Goal: Task Accomplishment & Management: Manage account settings

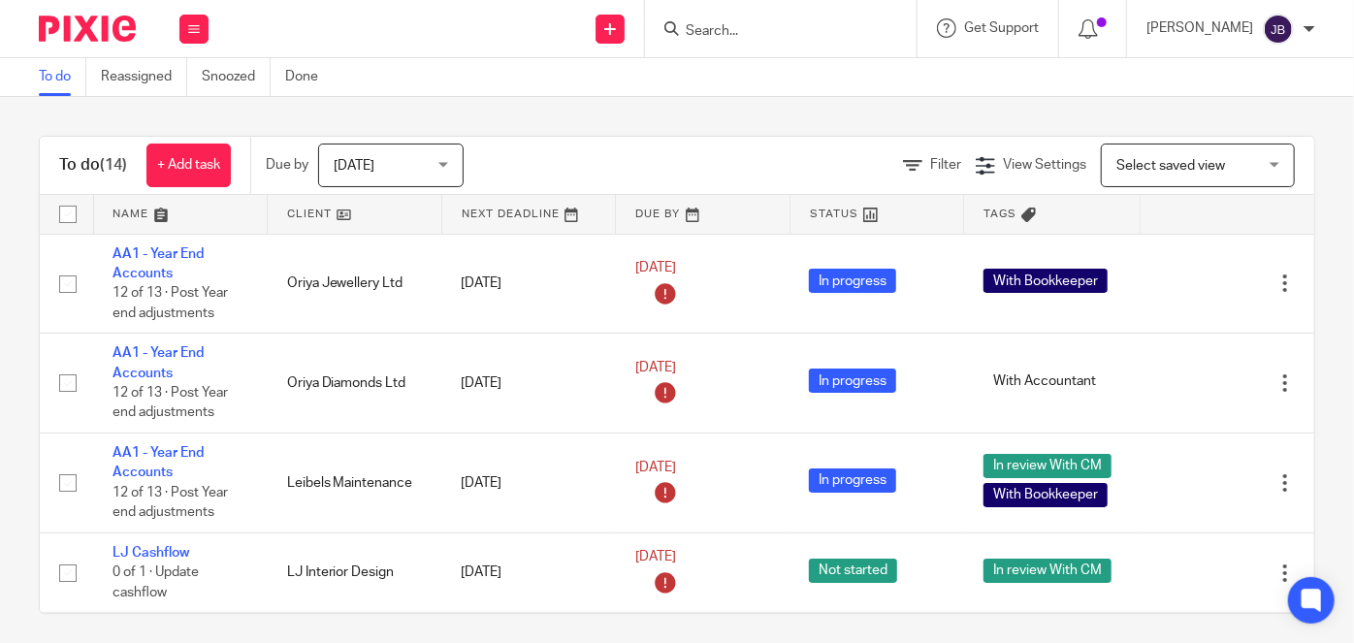
click at [813, 18] on form at bounding box center [787, 28] width 207 height 24
click at [813, 23] on input "Search" at bounding box center [771, 31] width 175 height 17
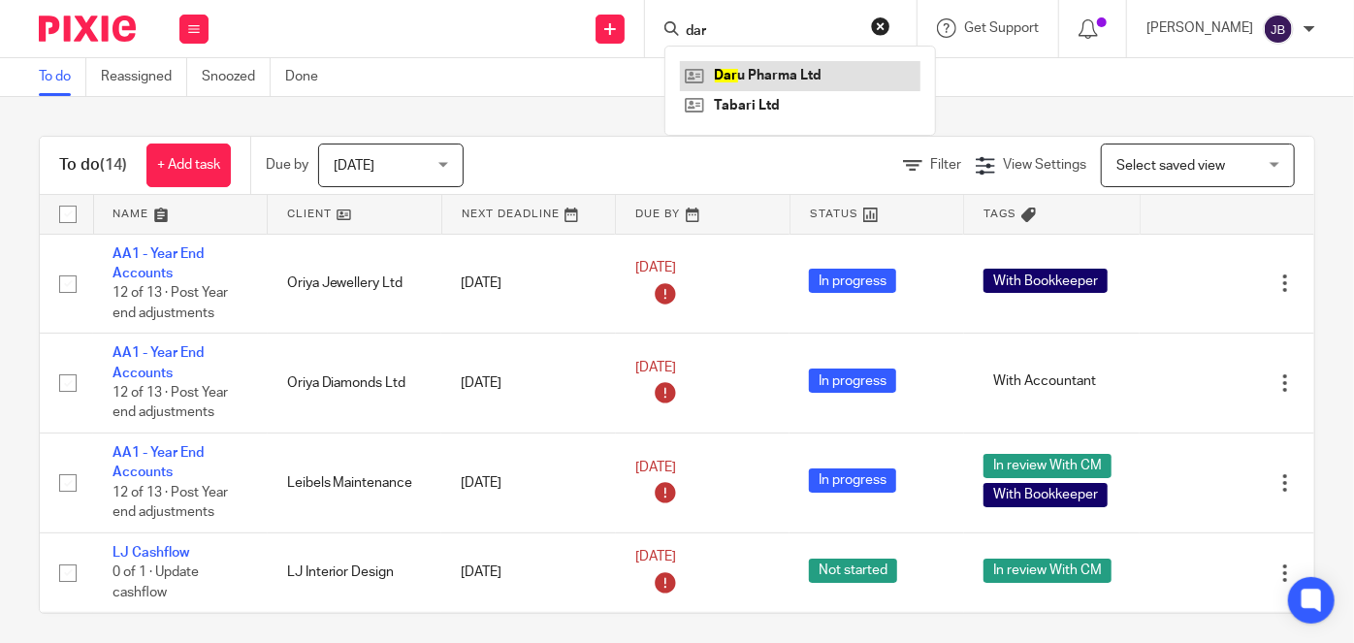
type input "dar"
click at [799, 68] on link at bounding box center [800, 75] width 241 height 29
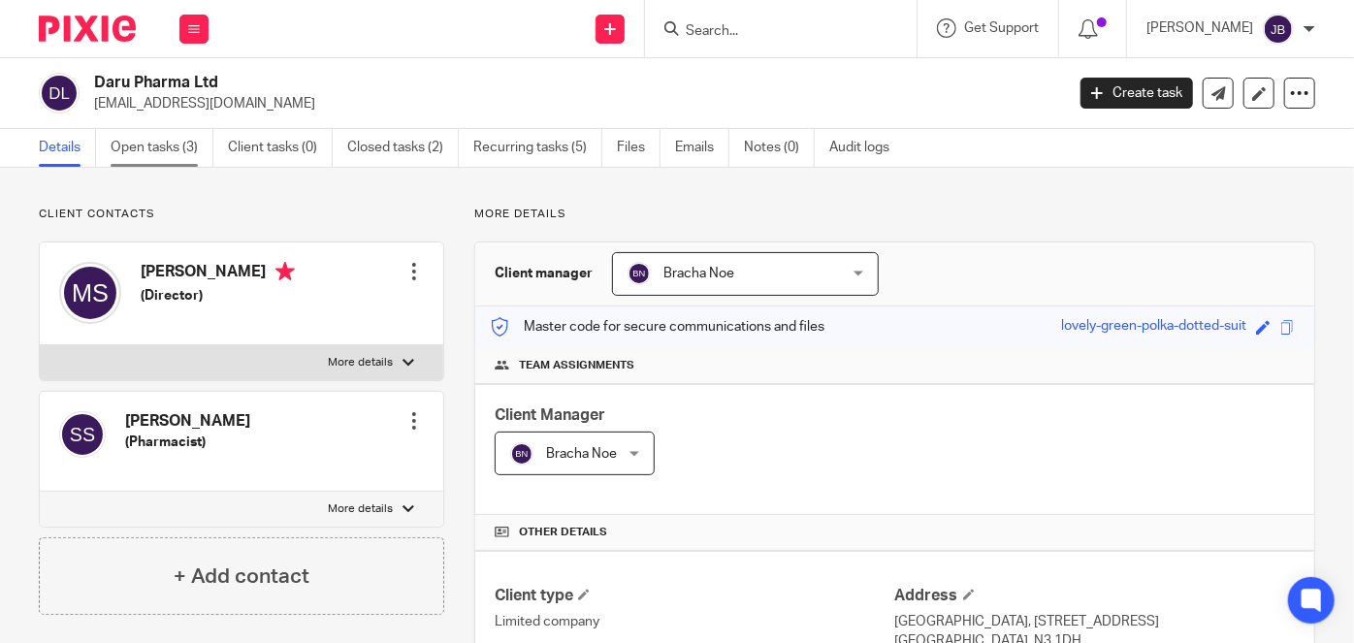
click at [168, 142] on link "Open tasks (3)" at bounding box center [162, 148] width 103 height 38
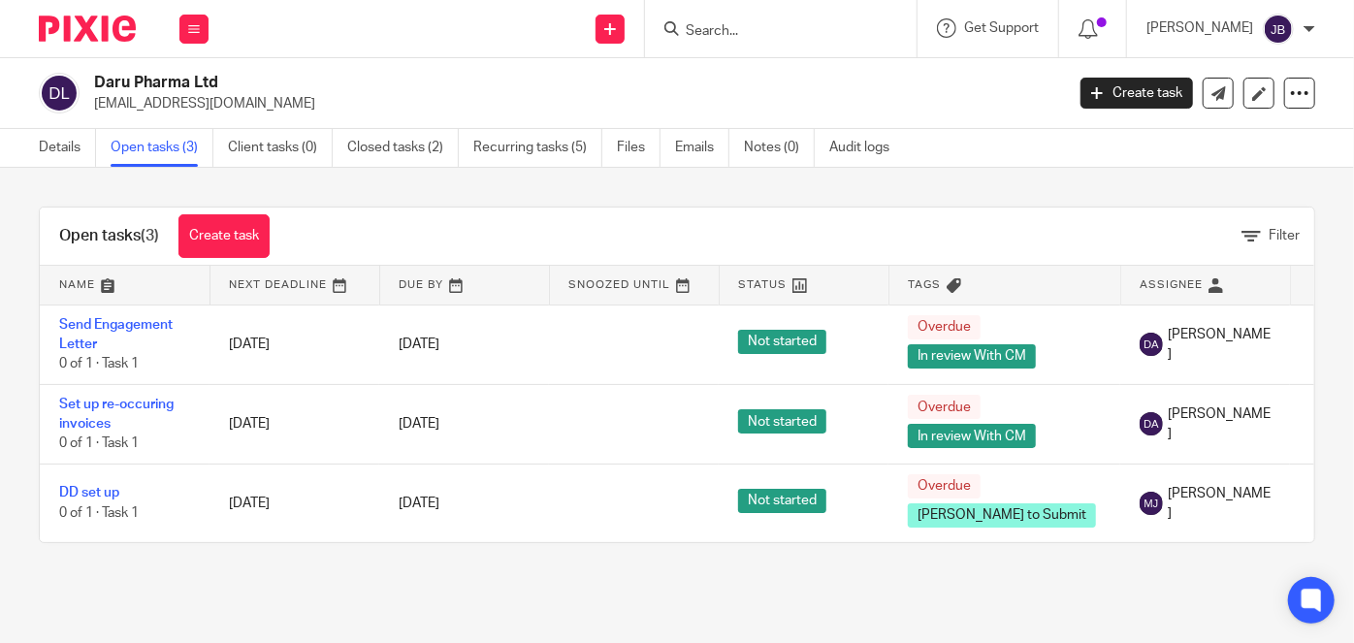
click at [770, 29] on input "Search" at bounding box center [771, 31] width 175 height 17
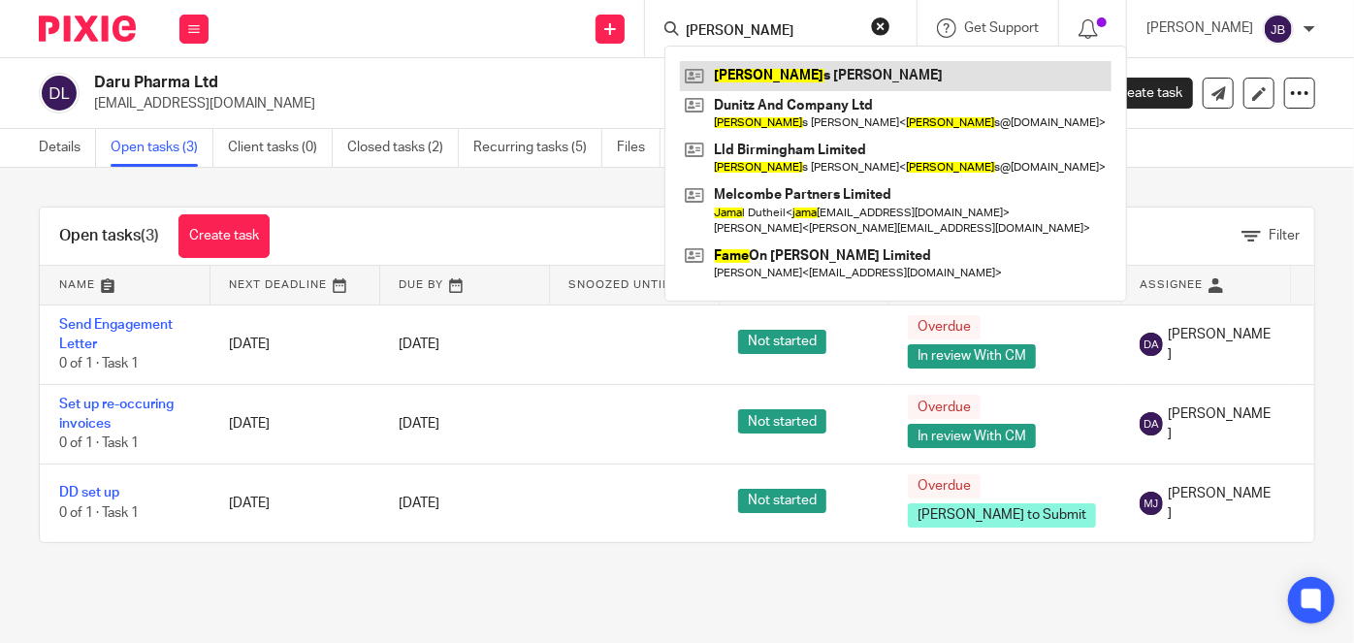
type input "jame"
click at [807, 76] on link at bounding box center [896, 75] width 432 height 29
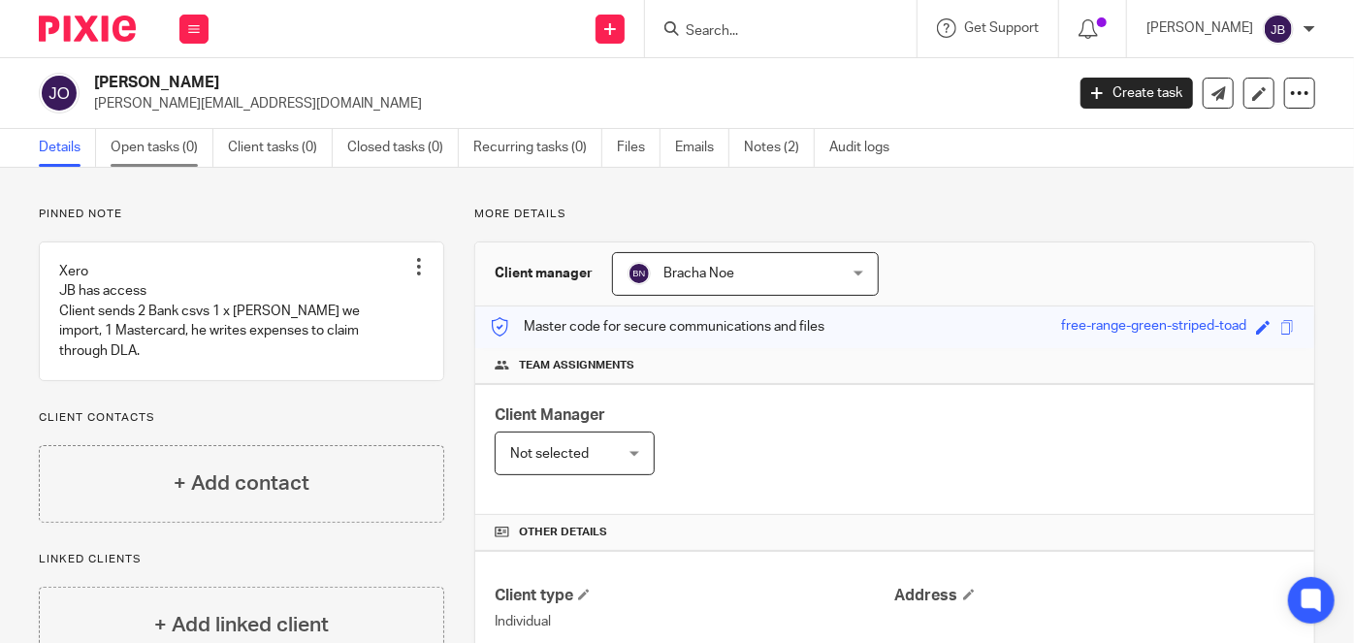
click at [159, 161] on link "Open tasks (0)" at bounding box center [162, 148] width 103 height 38
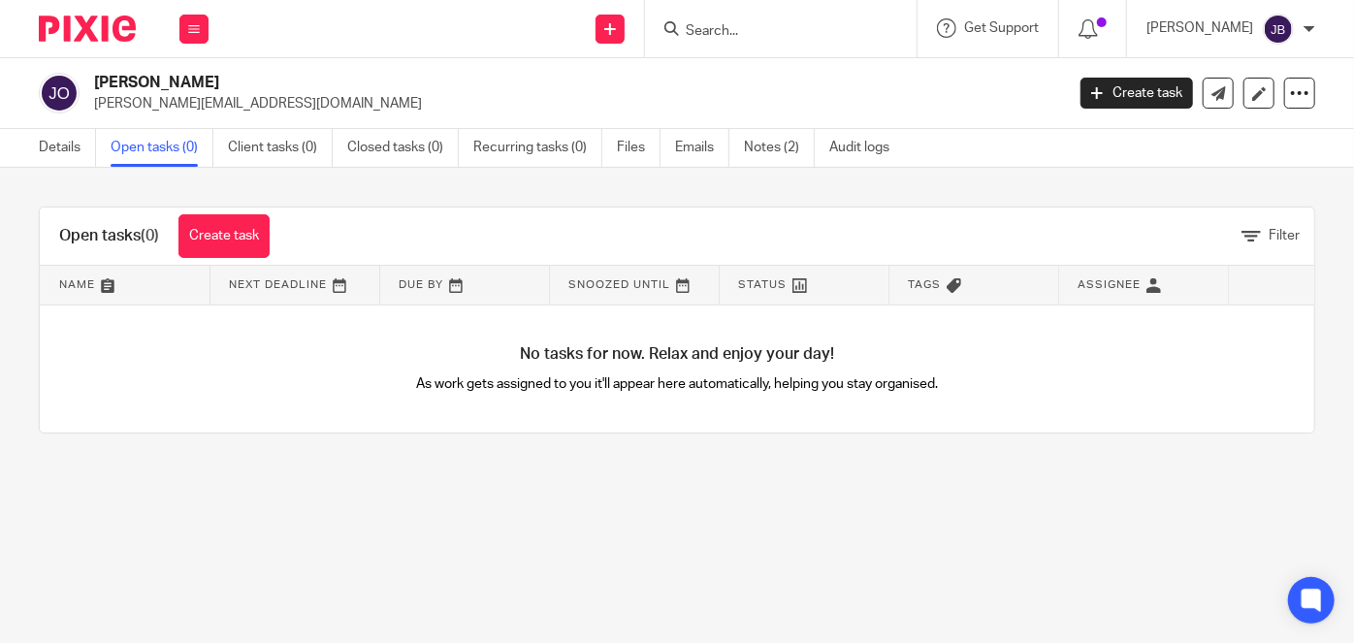
click at [810, 49] on div at bounding box center [781, 28] width 272 height 57
click at [755, 158] on link "Notes (2)" at bounding box center [779, 148] width 71 height 38
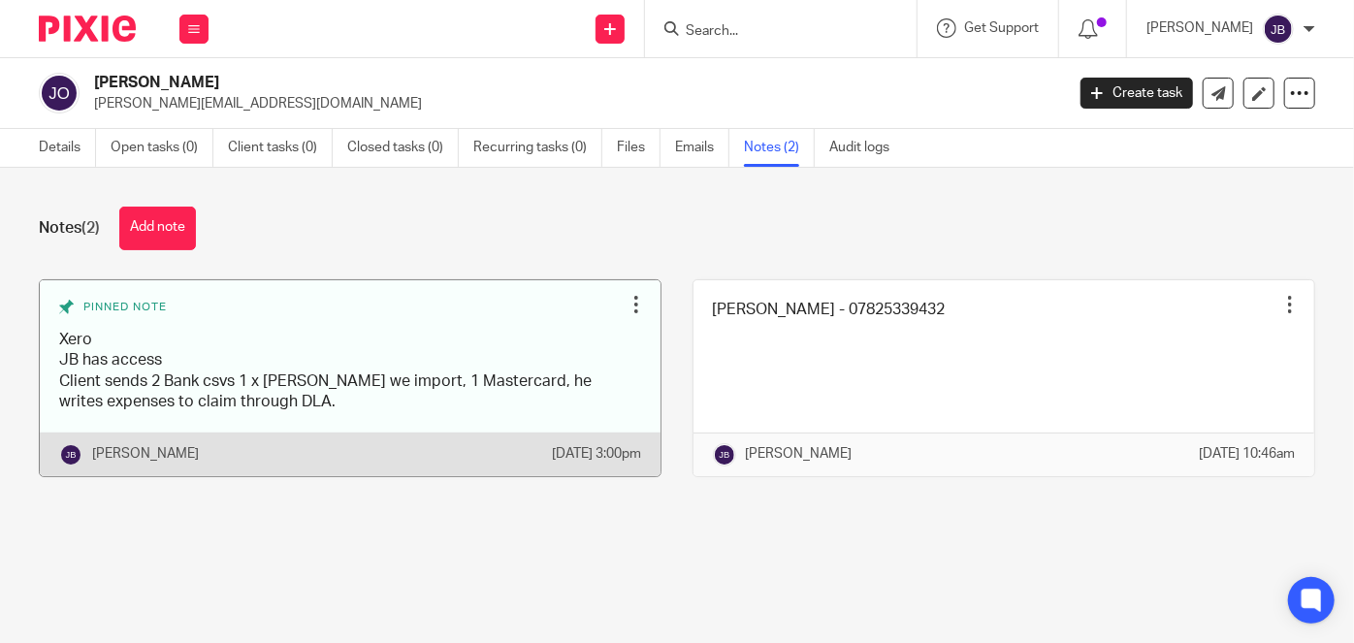
click at [627, 304] on div at bounding box center [636, 304] width 19 height 19
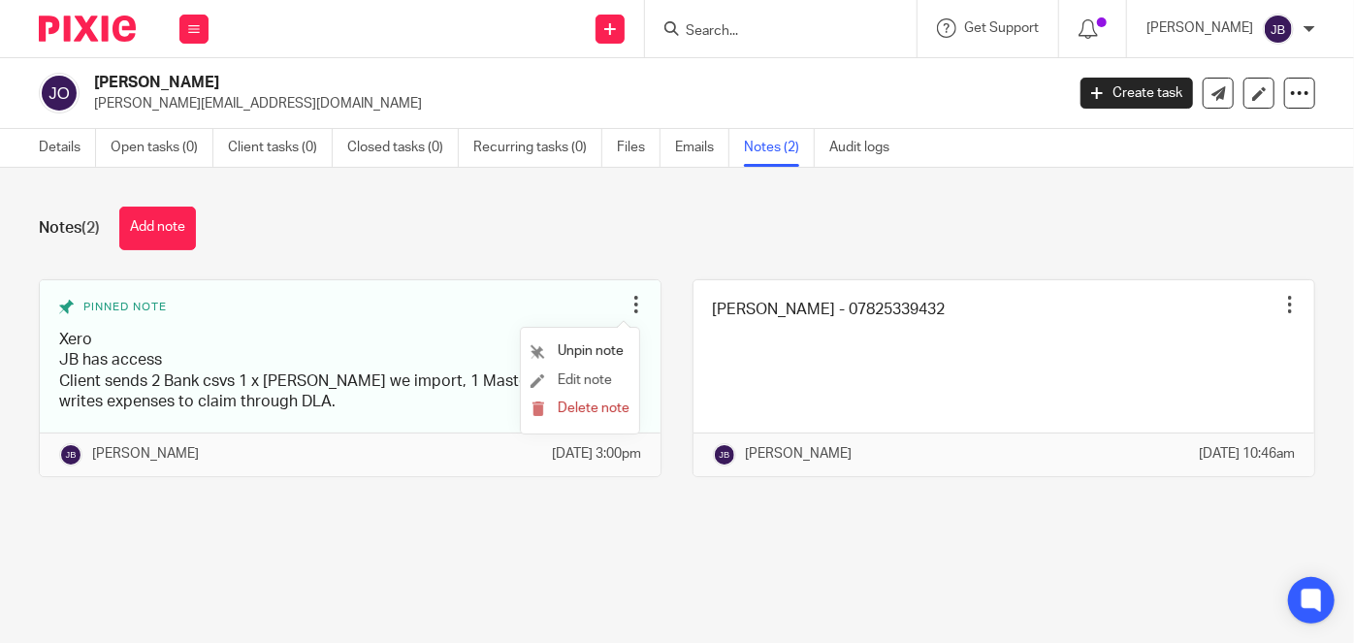
click at [615, 380] on li "Edit note" at bounding box center [580, 381] width 99 height 29
click at [593, 383] on span "Edit note" at bounding box center [585, 381] width 54 height 14
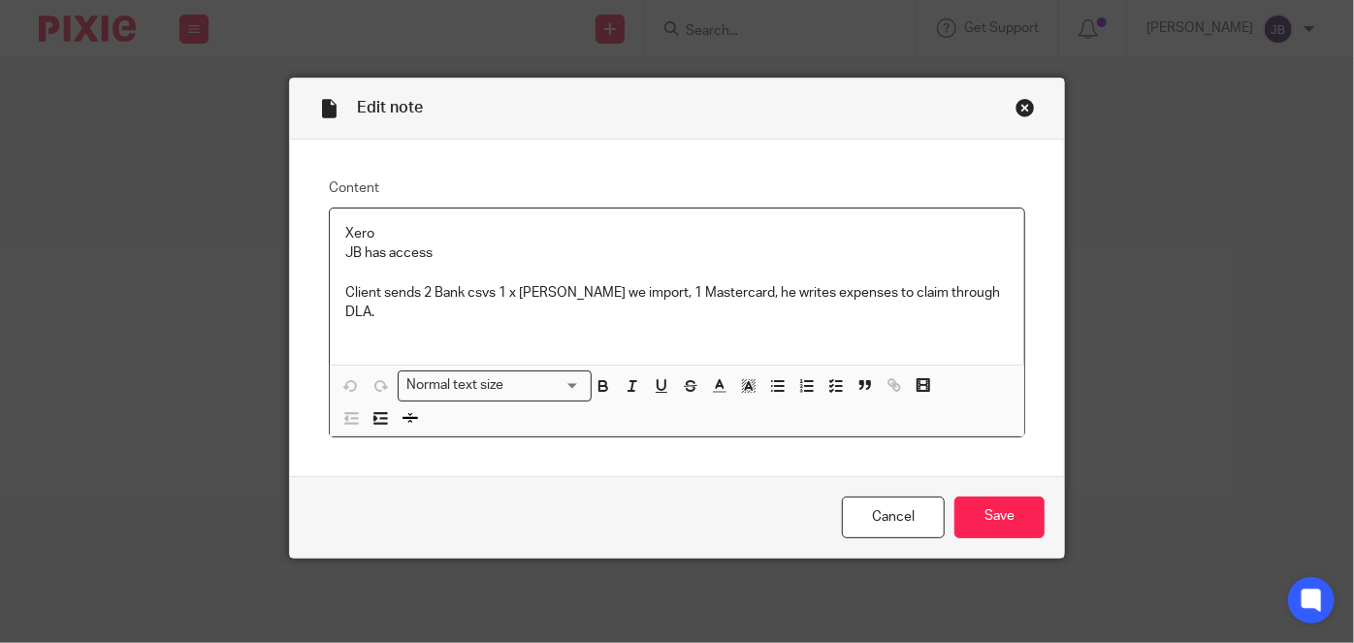
click at [975, 322] on p at bounding box center [677, 331] width 664 height 19
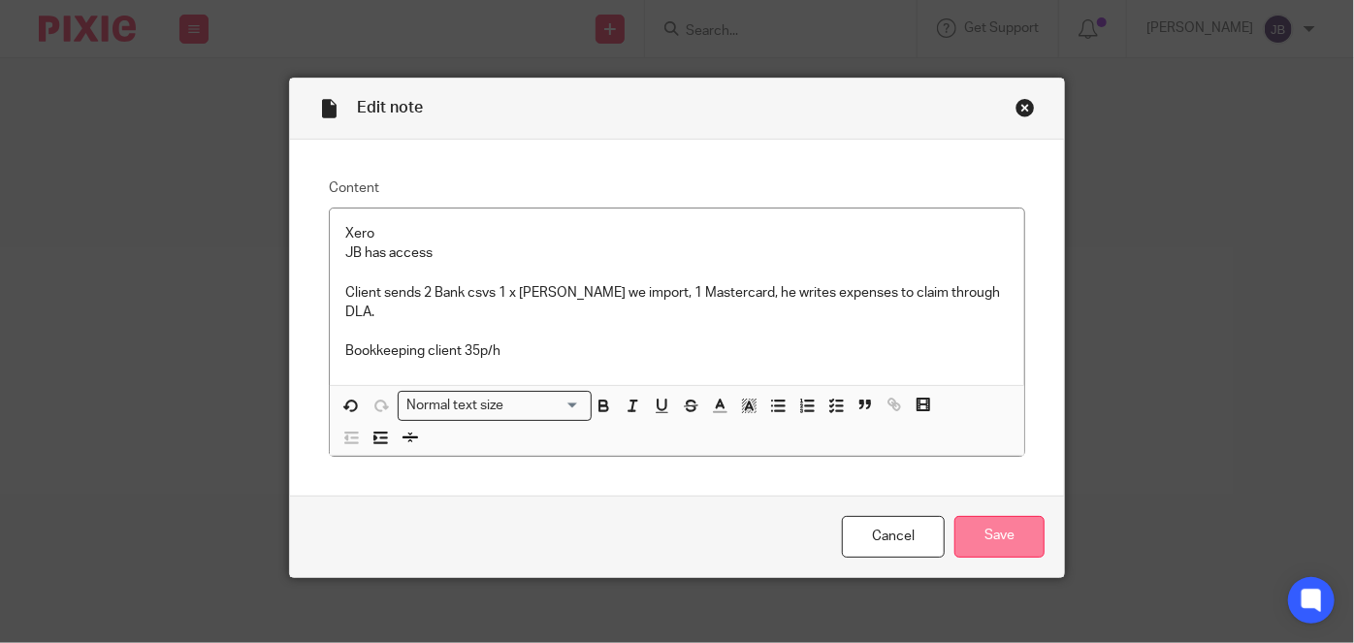
click at [980, 516] on input "Save" at bounding box center [1000, 537] width 90 height 42
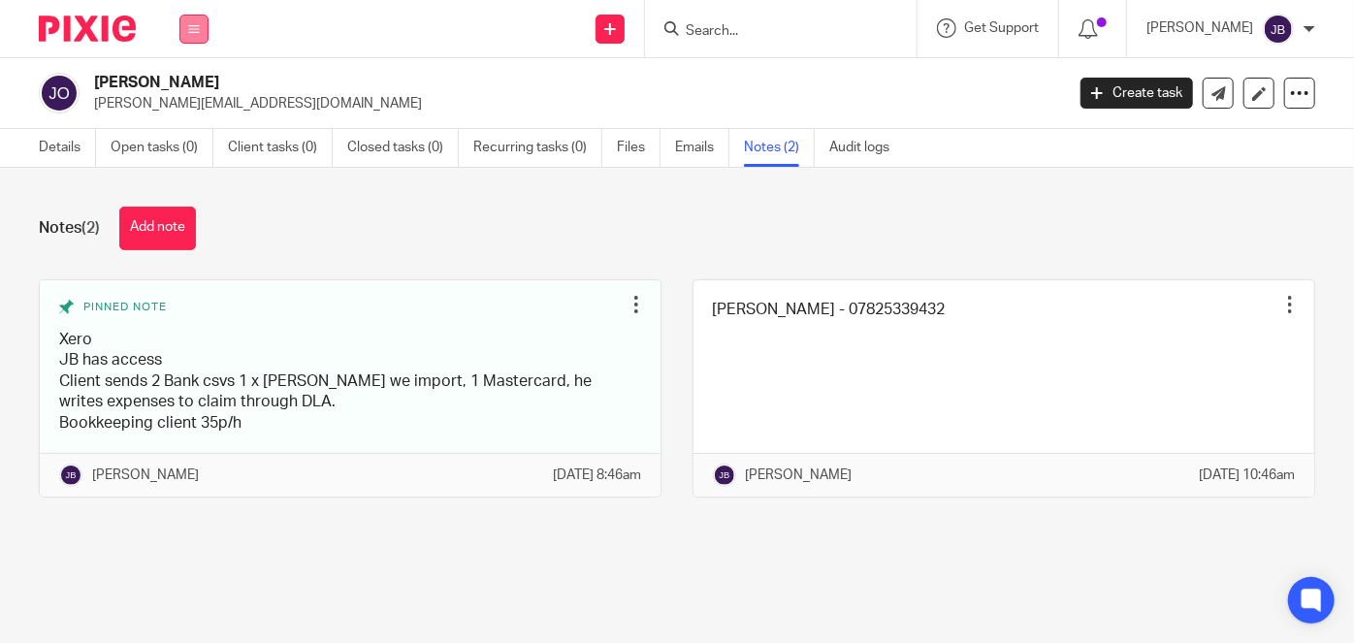
click at [190, 34] on icon at bounding box center [194, 29] width 12 height 12
click at [194, 93] on link "Work" at bounding box center [183, 90] width 31 height 14
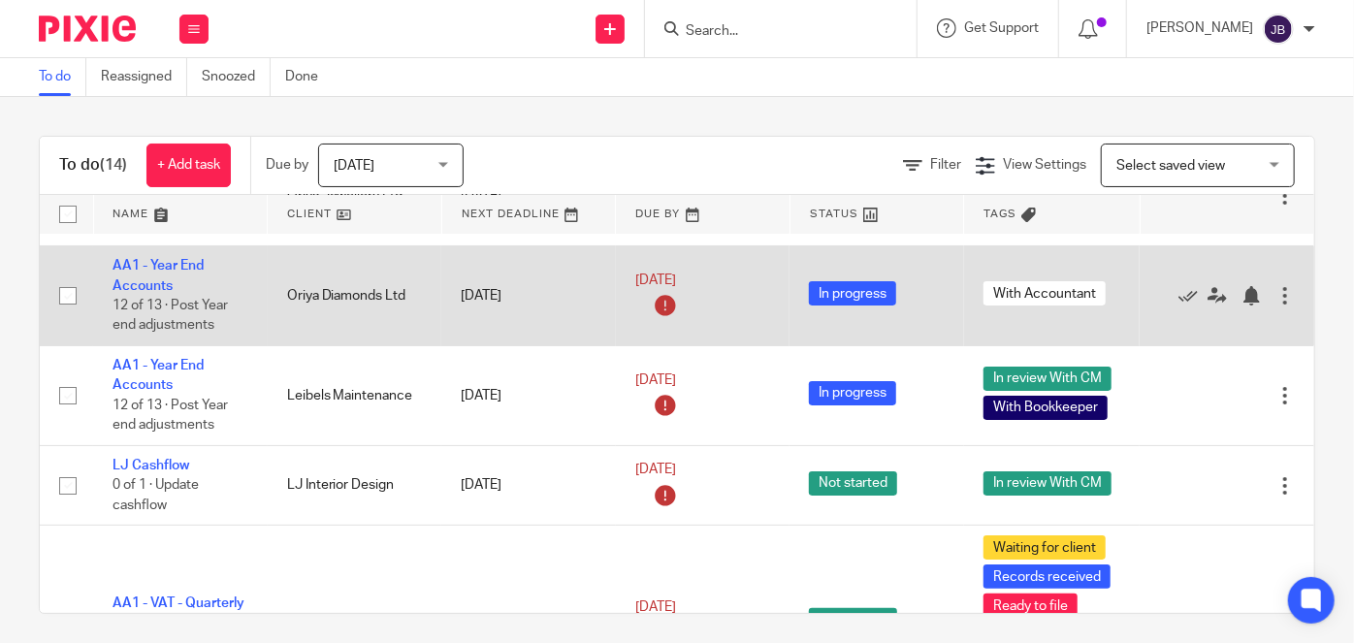
scroll to position [176, 0]
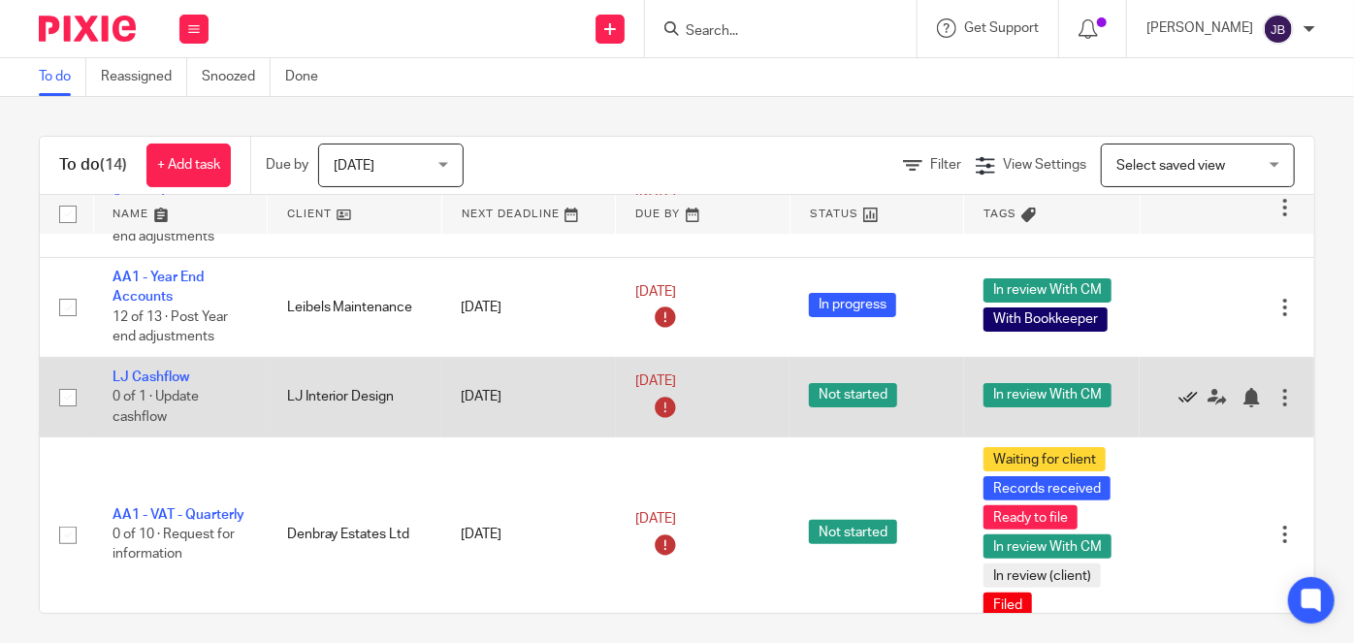
click at [1179, 389] on icon at bounding box center [1188, 397] width 19 height 19
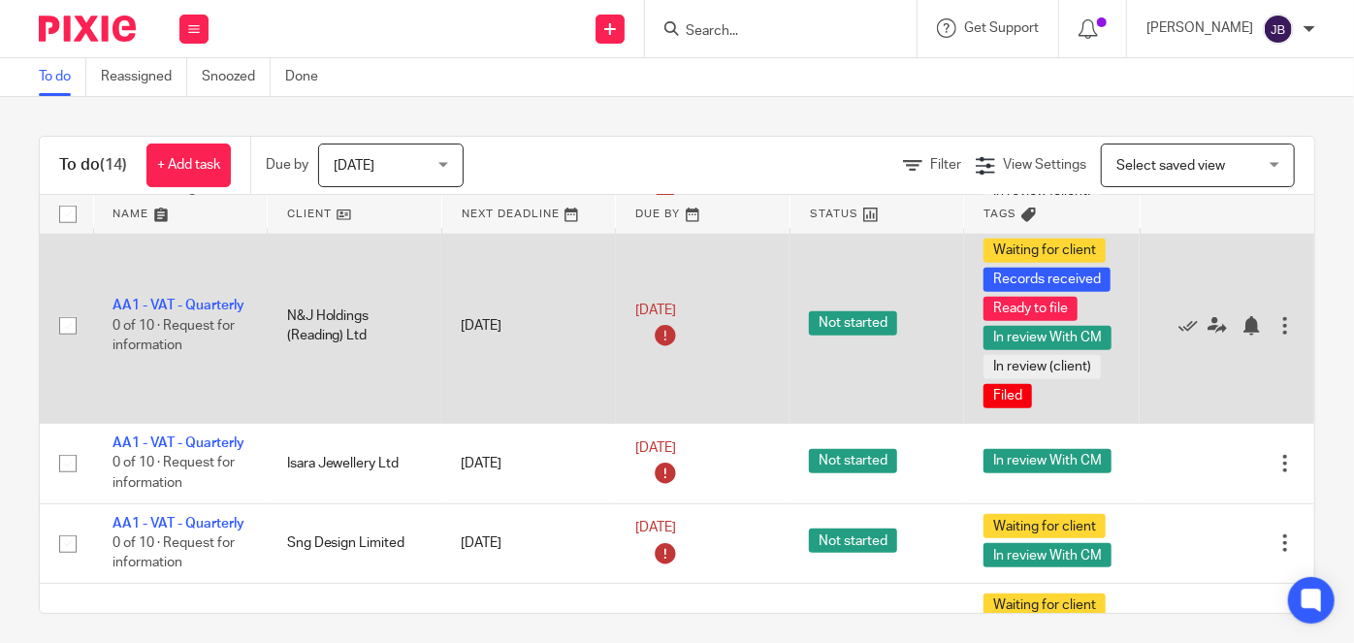
scroll to position [705, 0]
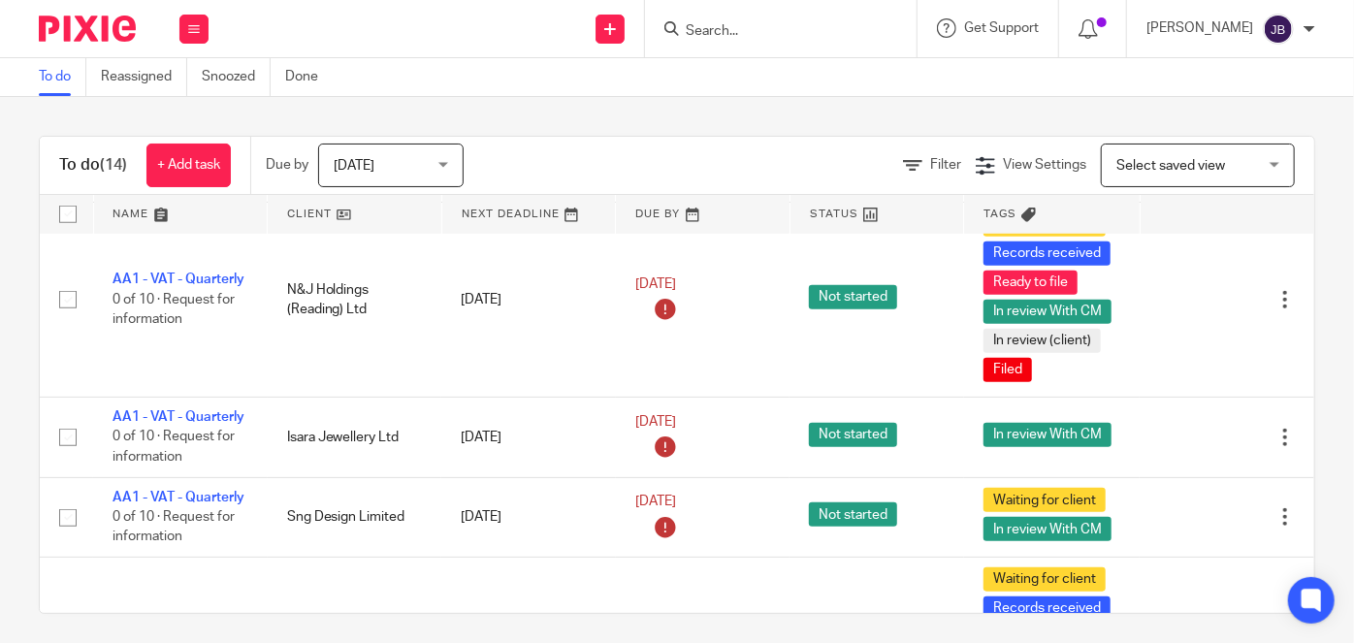
click at [810, 27] on input "Search" at bounding box center [771, 31] width 175 height 17
type input "a"
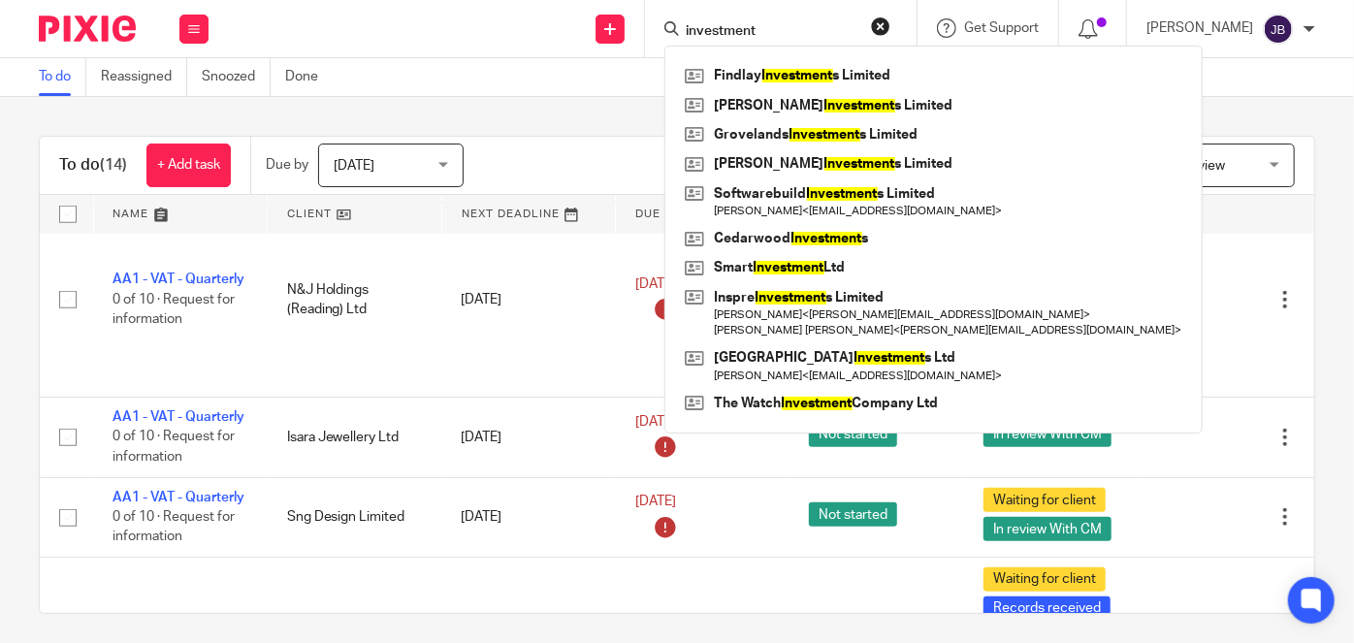
click button "submit" at bounding box center [0, 0] width 0 height 0
click at [834, 31] on input "investment" at bounding box center [771, 31] width 175 height 17
click at [834, 32] on input "investment" at bounding box center [771, 31] width 175 height 17
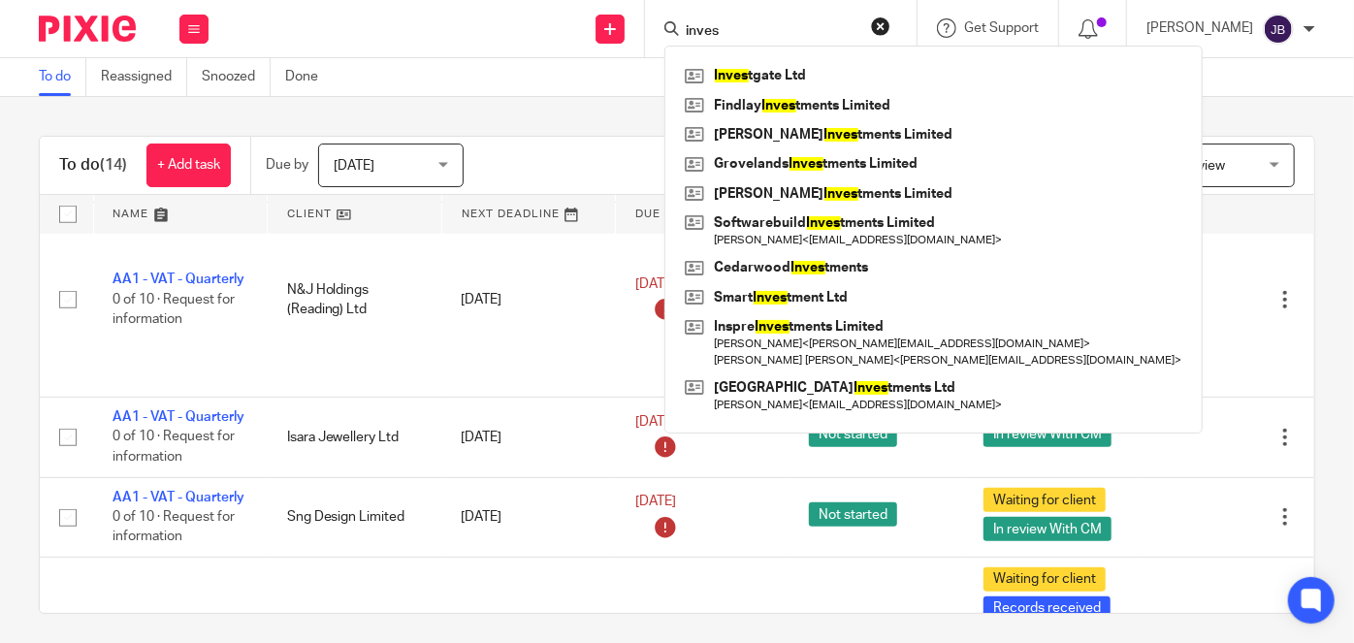
click button "submit" at bounding box center [0, 0] width 0 height 0
drag, startPoint x: 819, startPoint y: 36, endPoint x: 755, endPoint y: 36, distance: 64.0
click at [756, 36] on input "inves" at bounding box center [771, 31] width 175 height 17
type input "i"
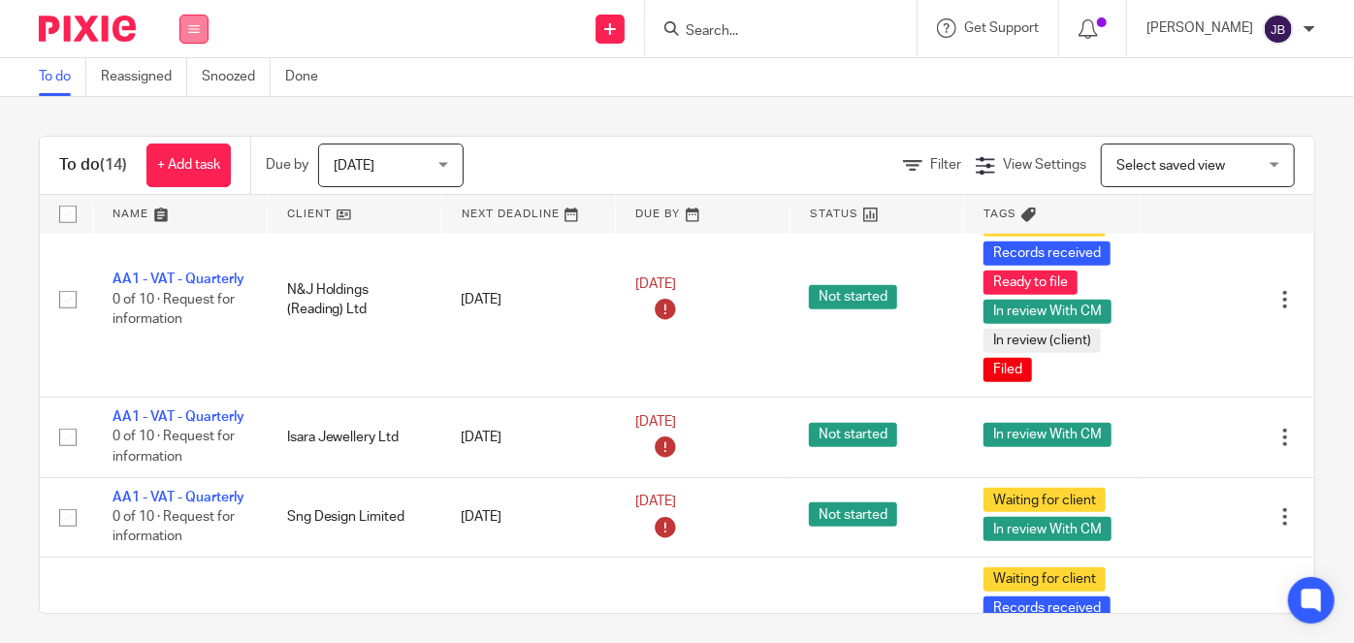
click at [198, 35] on button at bounding box center [193, 29] width 29 height 29
click at [209, 146] on link "Clients" at bounding box center [189, 148] width 43 height 14
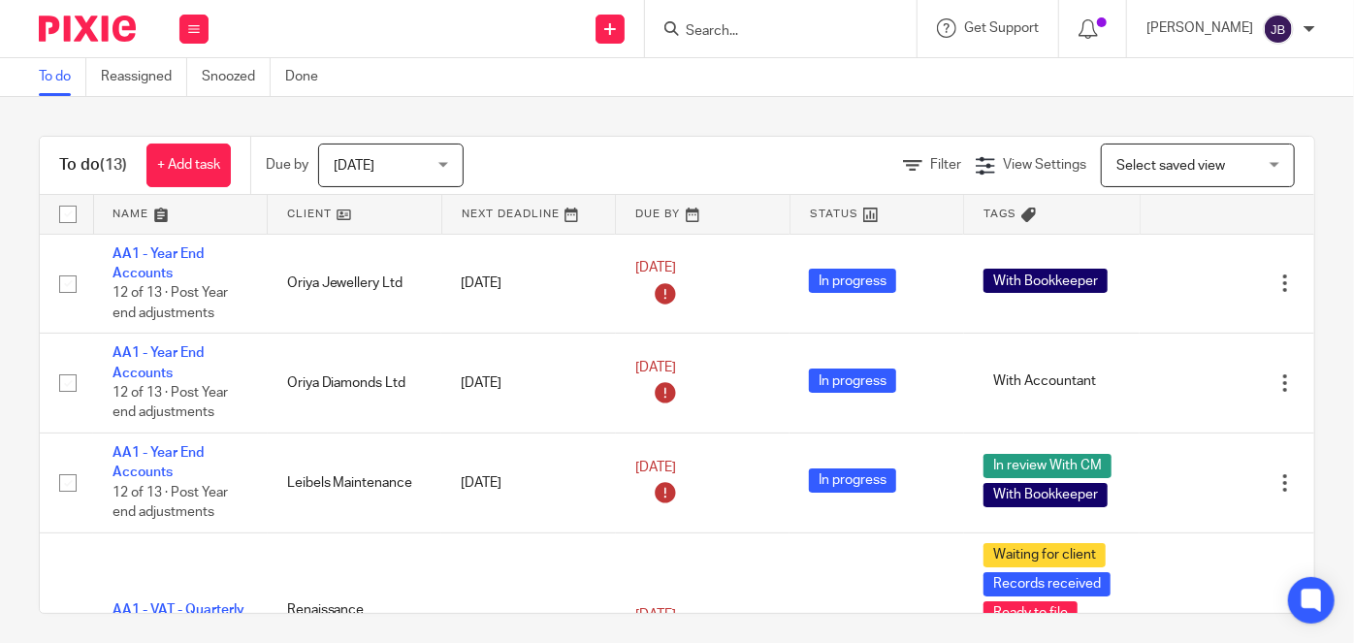
click at [812, 26] on input "Search" at bounding box center [771, 31] width 175 height 17
click at [835, 31] on input "Search" at bounding box center [771, 31] width 175 height 17
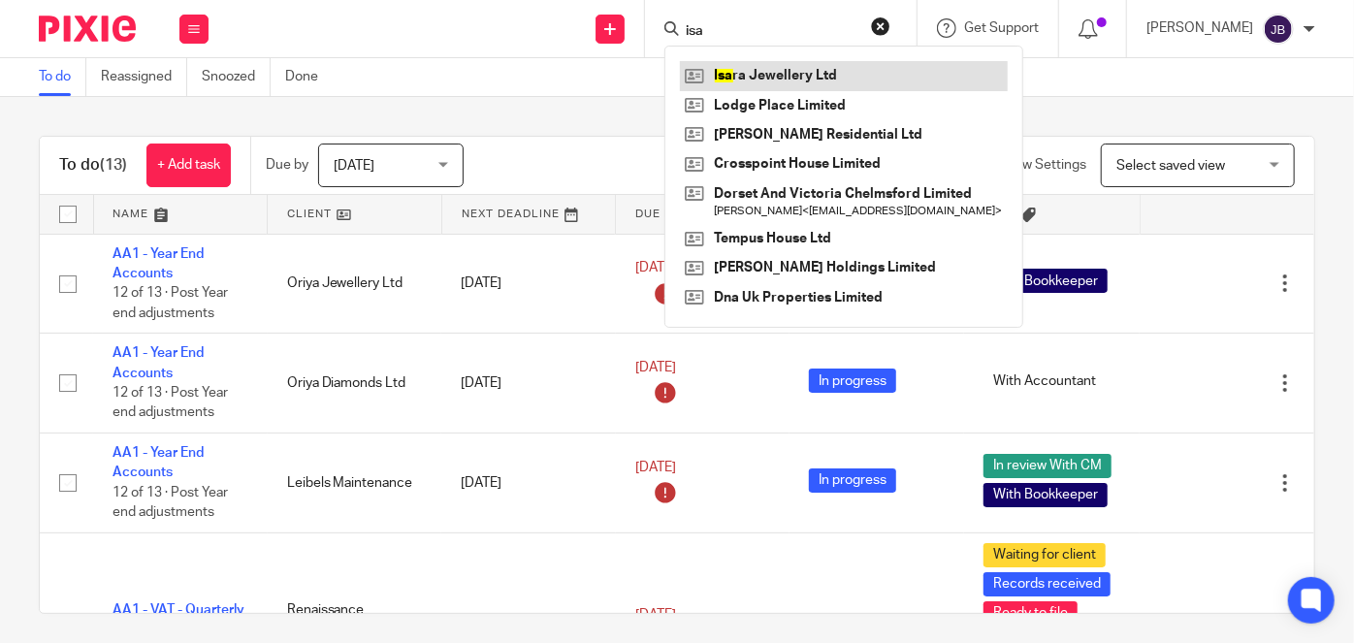
type input "isa"
click at [845, 76] on link at bounding box center [844, 75] width 328 height 29
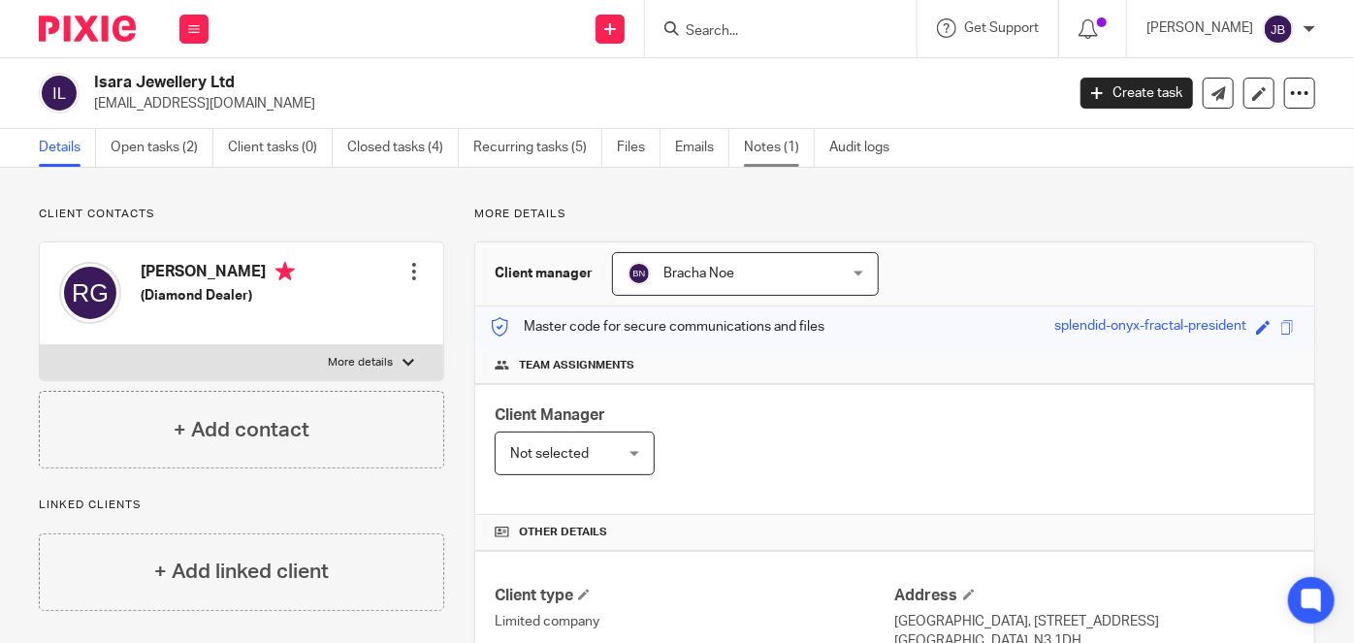
click at [766, 141] on link "Notes (1)" at bounding box center [779, 148] width 71 height 38
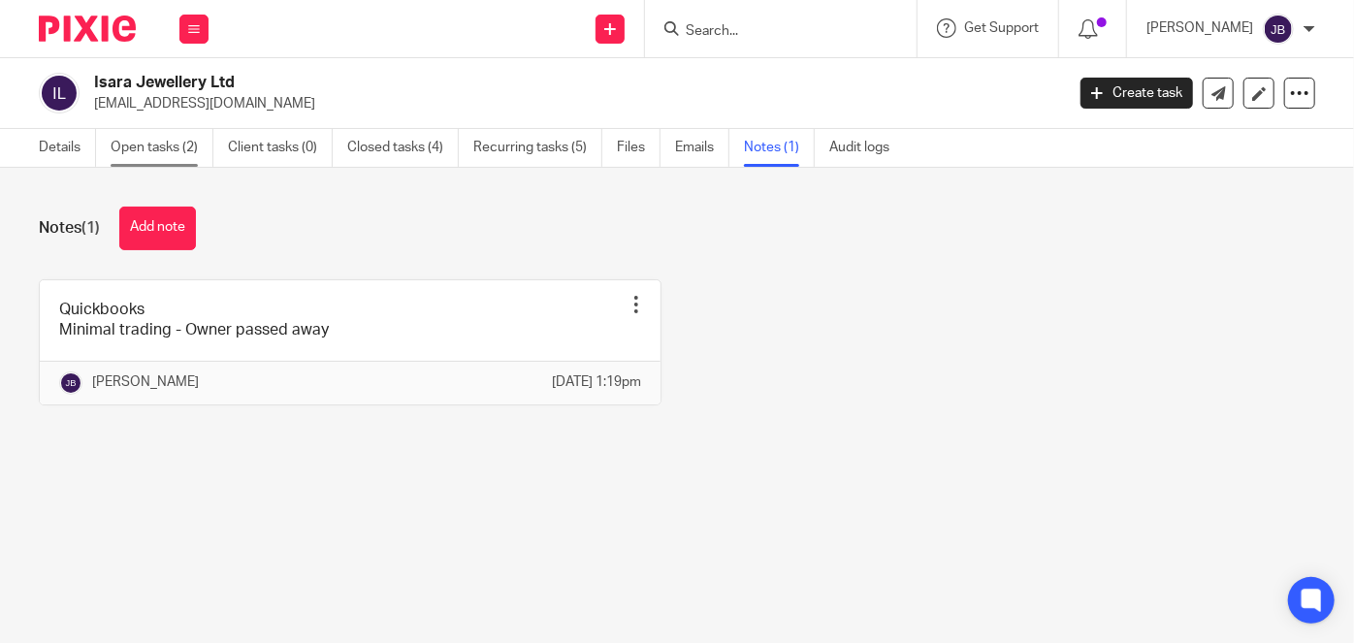
click at [149, 148] on link "Open tasks (2)" at bounding box center [162, 148] width 103 height 38
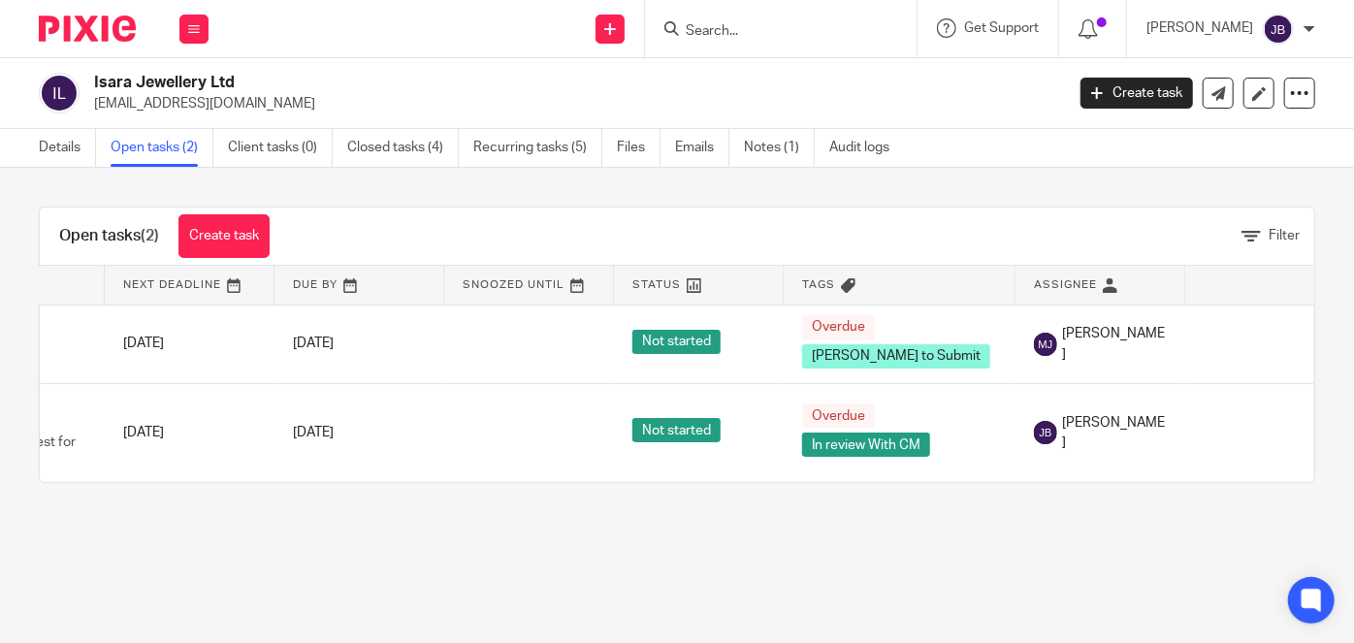
scroll to position [0, 108]
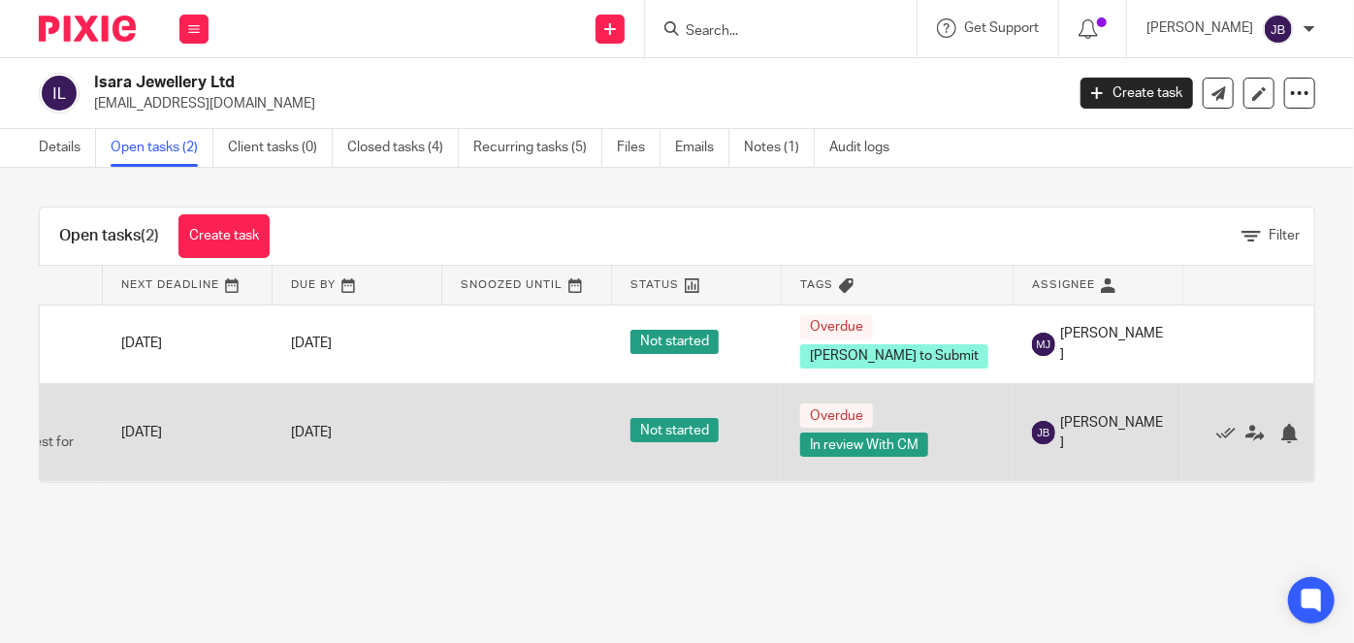
click at [889, 450] on span "In review With CM" at bounding box center [864, 445] width 128 height 24
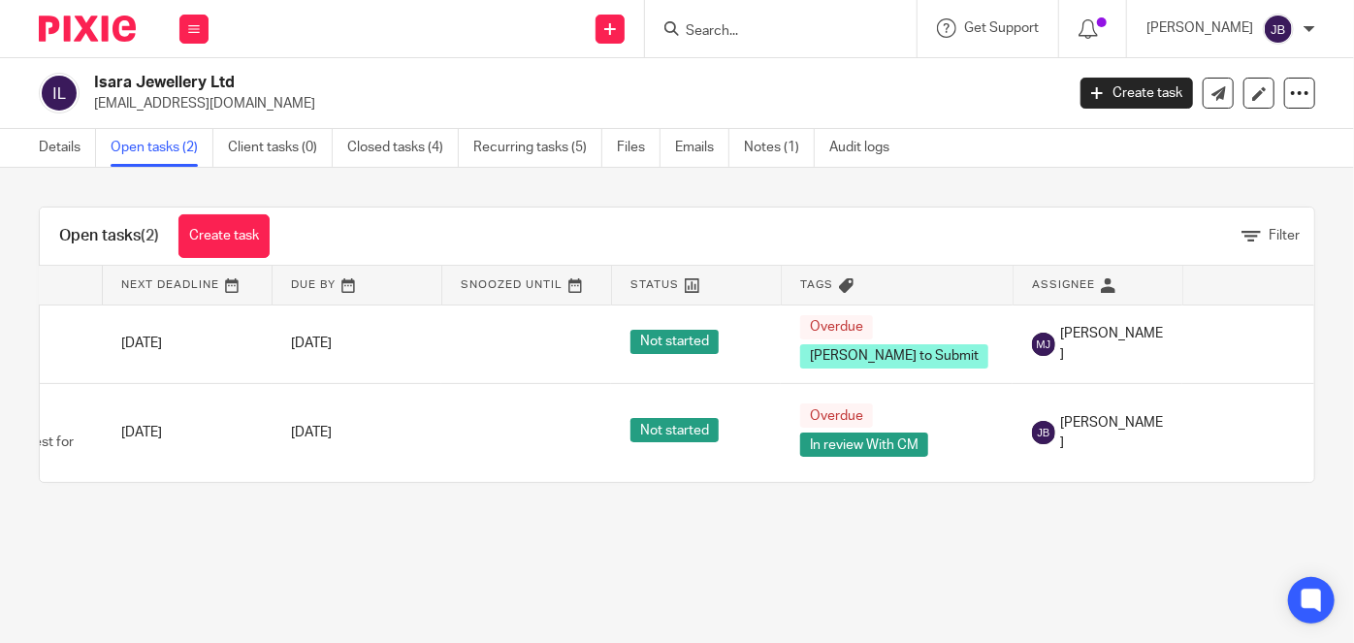
scroll to position [0, 0]
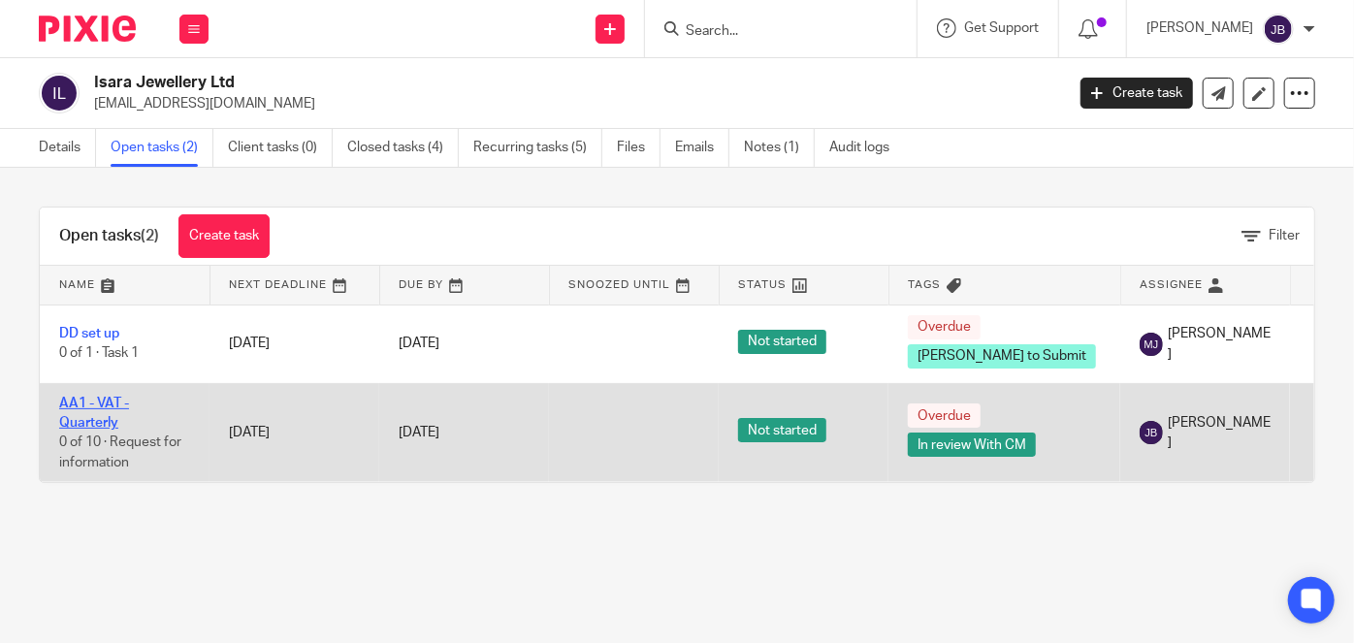
click at [106, 414] on link "AA1 - VAT - Quarterly" at bounding box center [94, 413] width 70 height 33
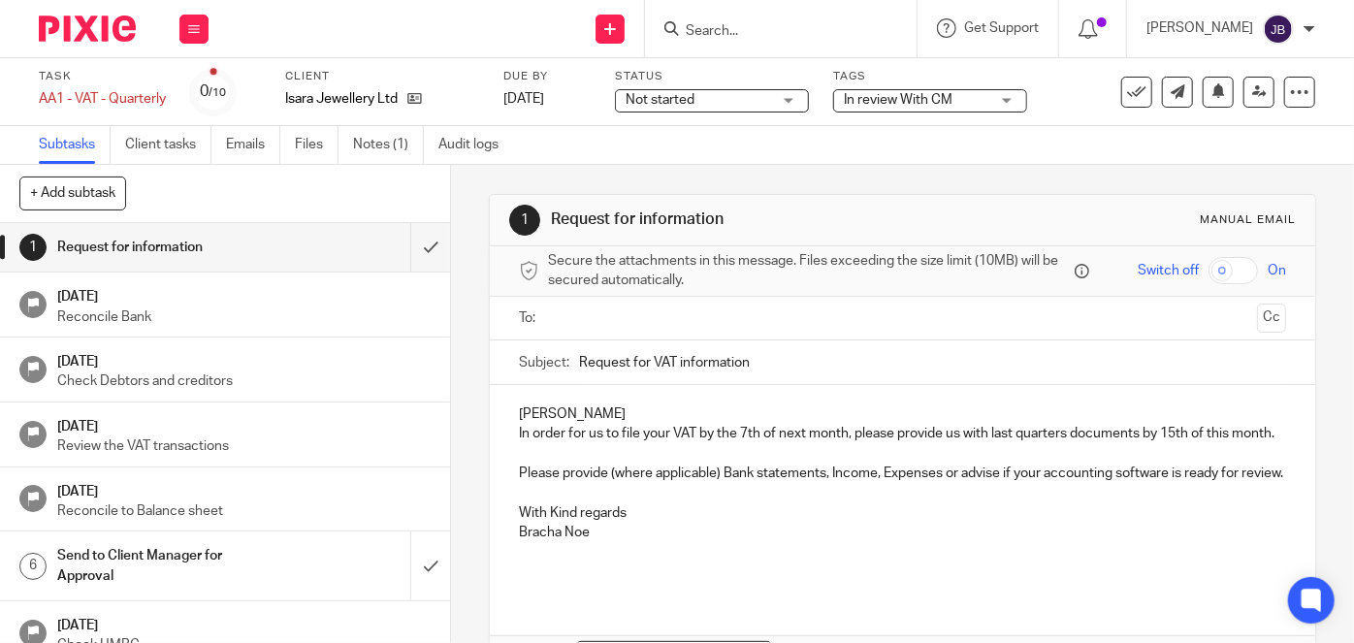
click at [926, 94] on span "In review With CM" at bounding box center [898, 100] width 109 height 14
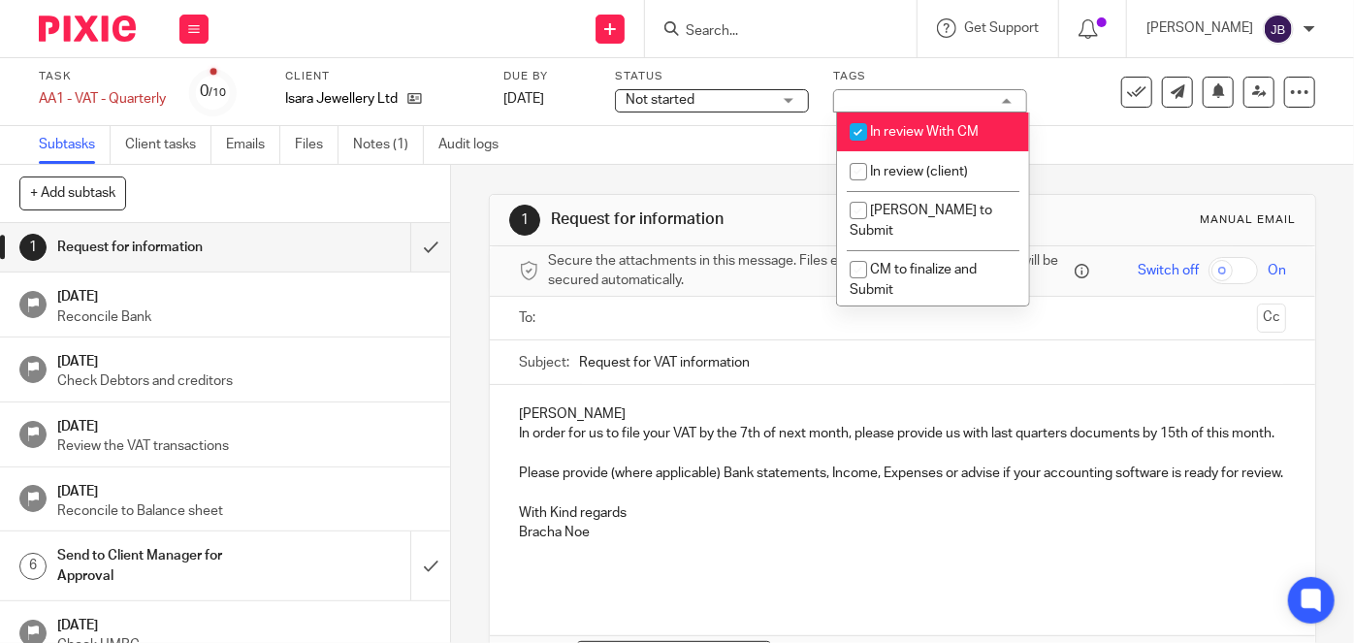
click at [915, 130] on span "In review With CM" at bounding box center [924, 132] width 109 height 14
checkbox input "false"
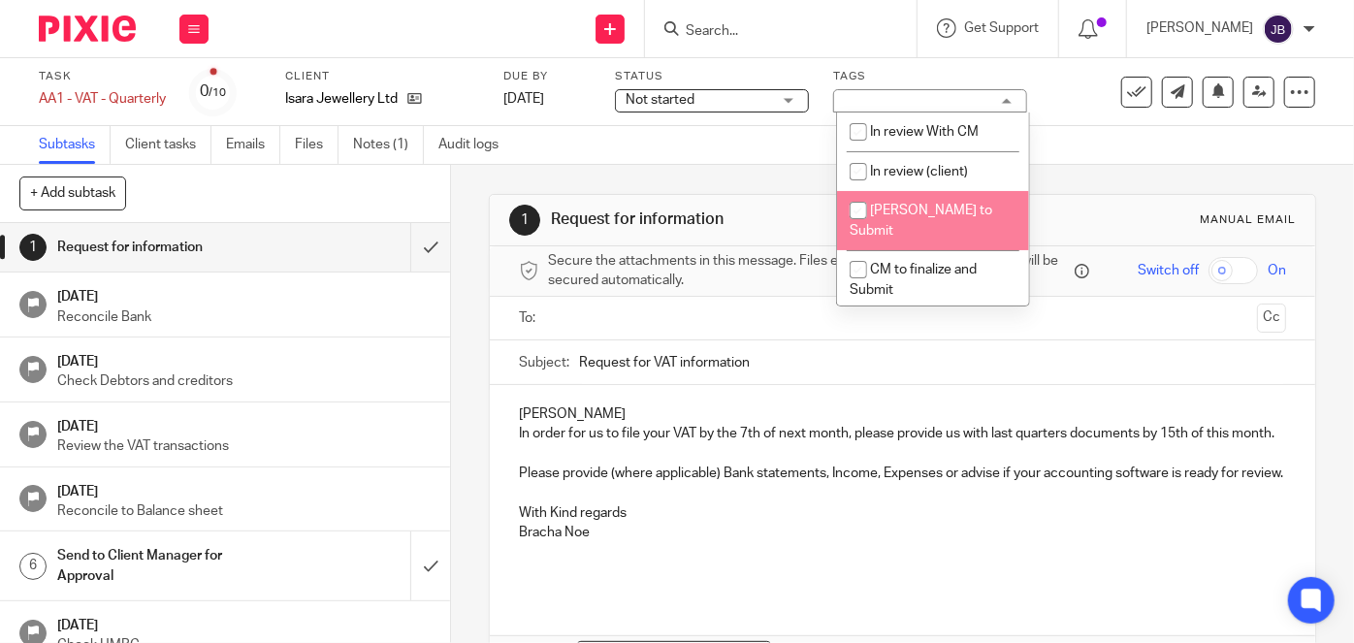
scroll to position [176, 0]
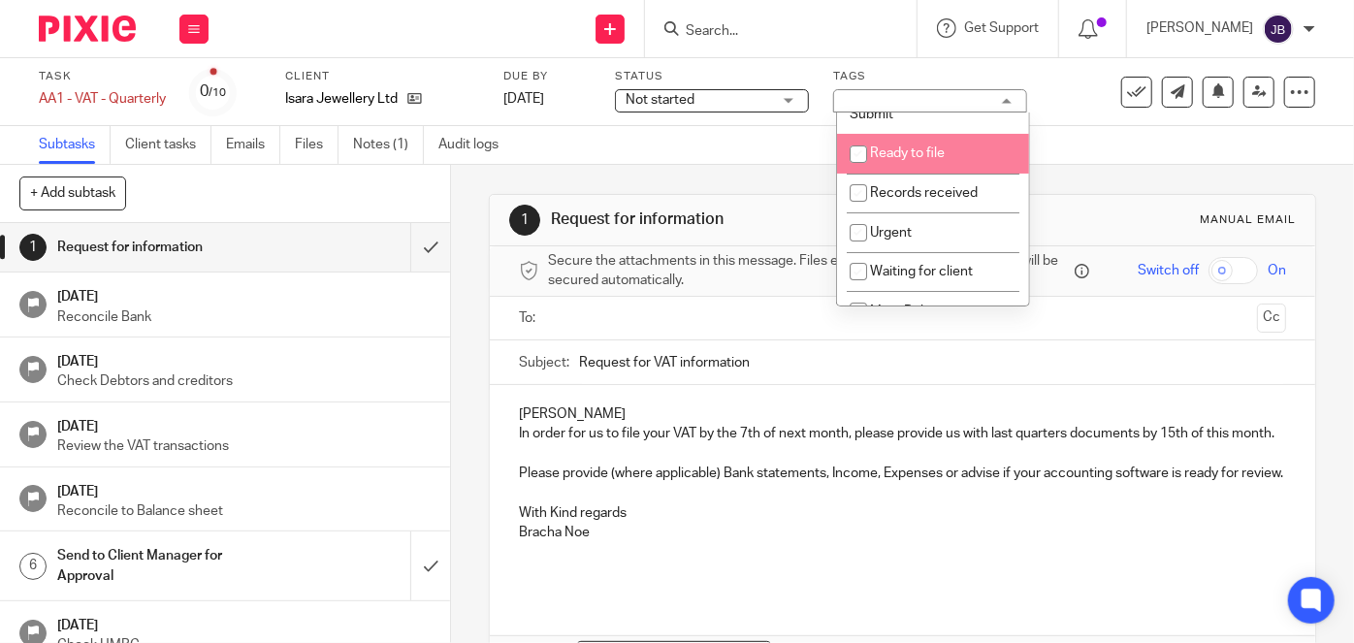
click at [905, 140] on li "Ready to file" at bounding box center [933, 154] width 192 height 40
checkbox input "true"
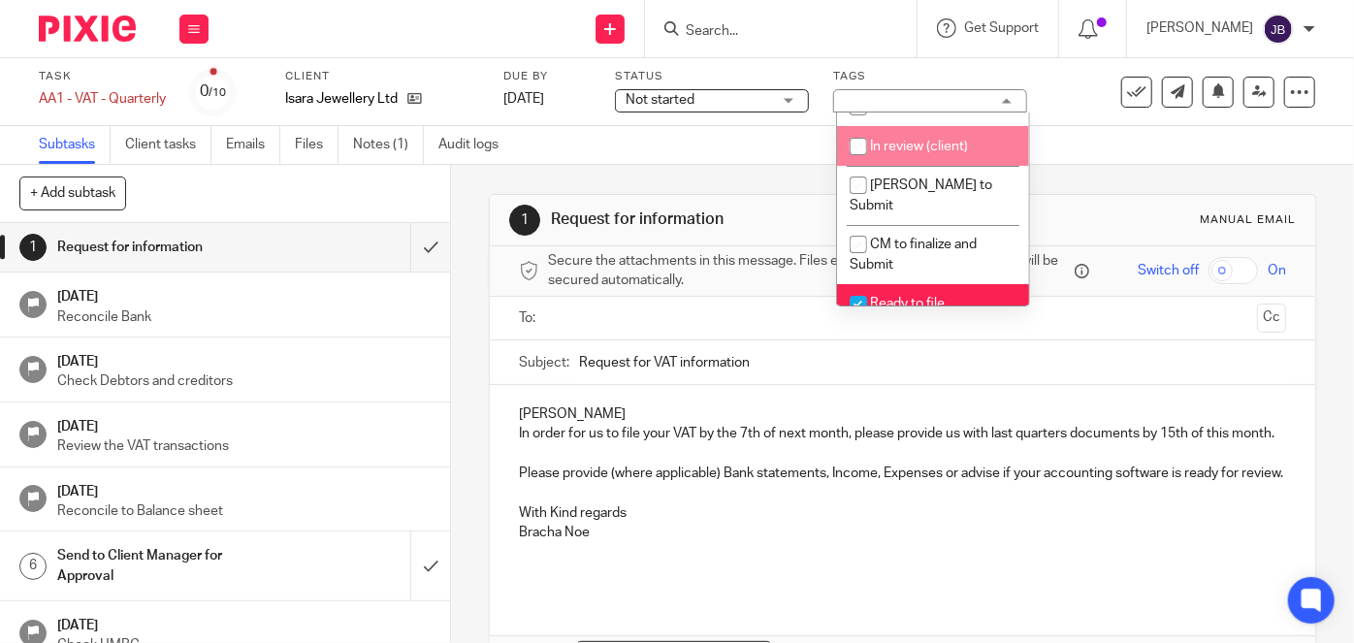
scroll to position [0, 0]
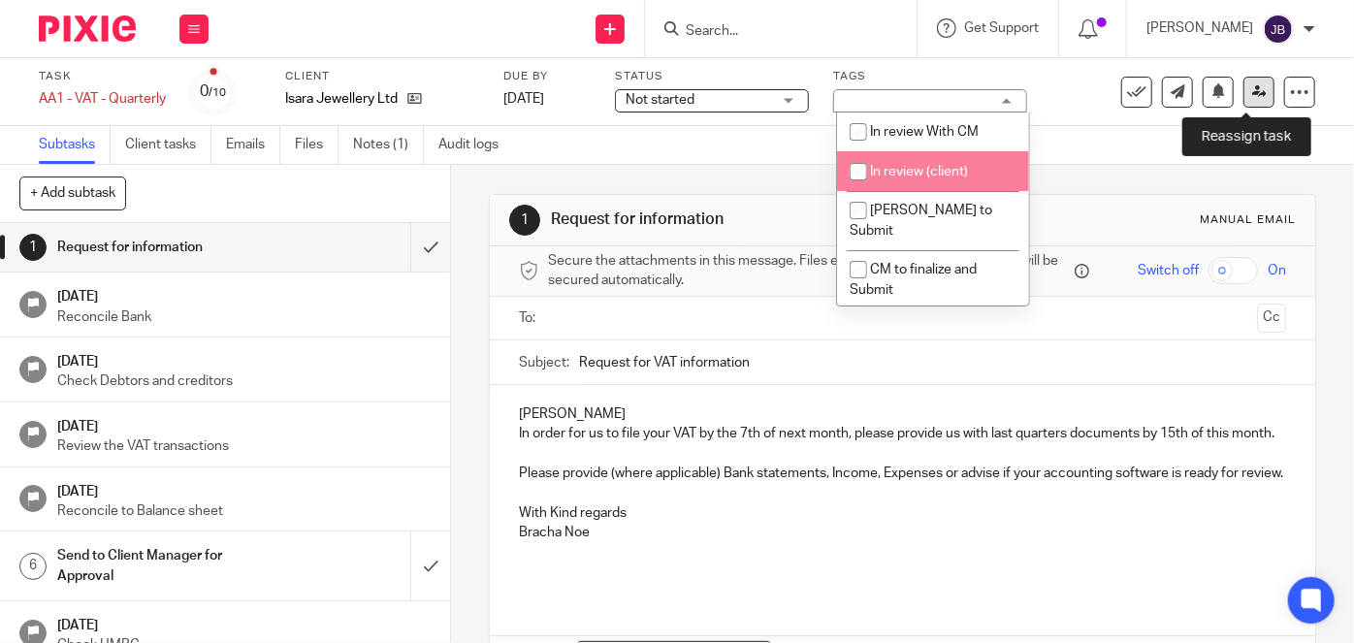
click at [1244, 99] on link at bounding box center [1259, 92] width 31 height 31
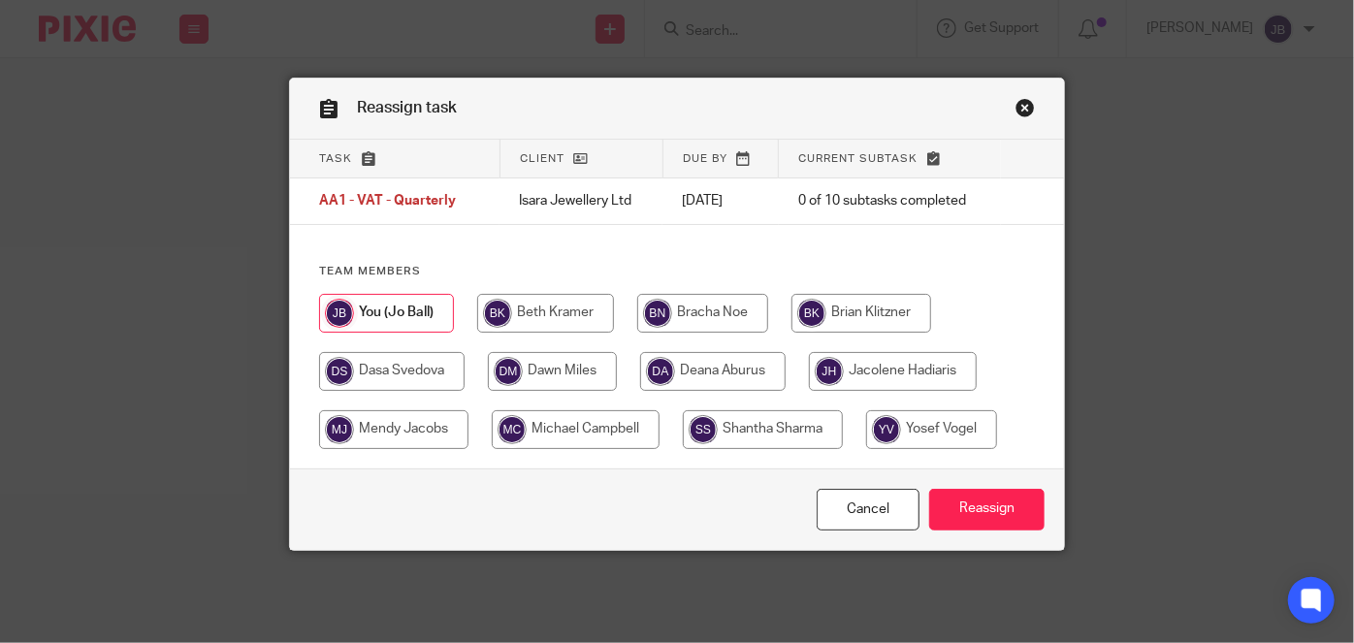
click at [691, 320] on input "radio" at bounding box center [702, 313] width 131 height 39
radio input "true"
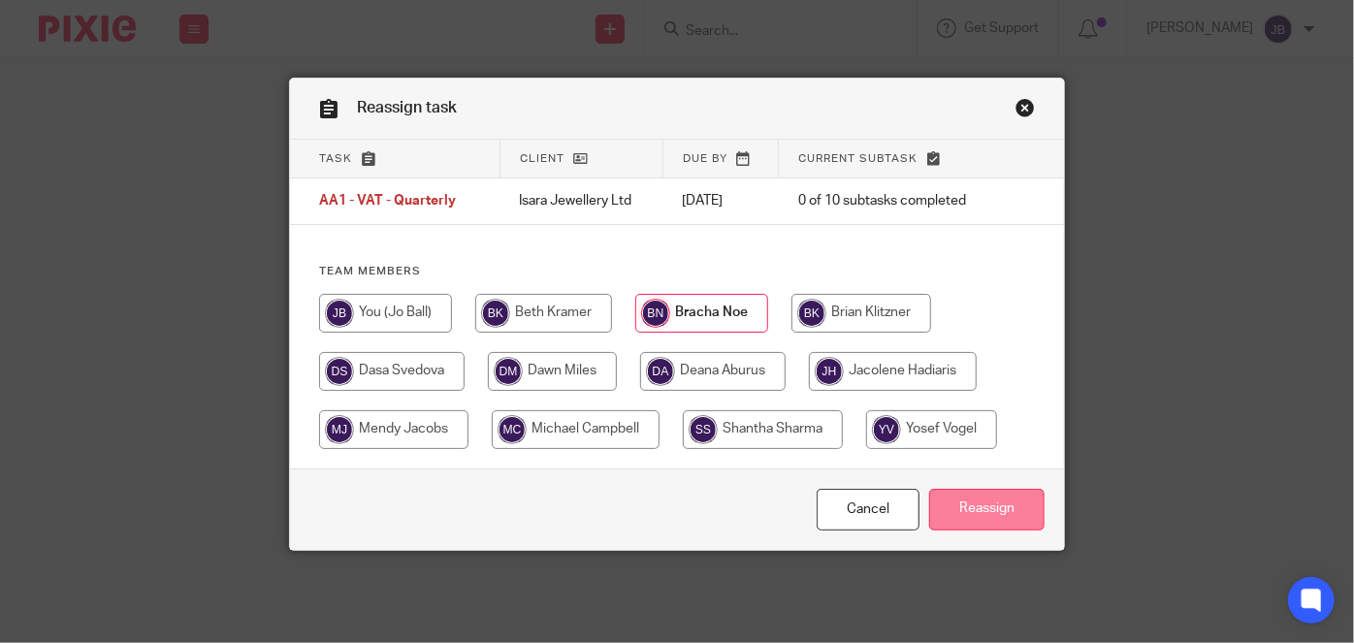
click at [992, 521] on input "Reassign" at bounding box center [986, 510] width 115 height 42
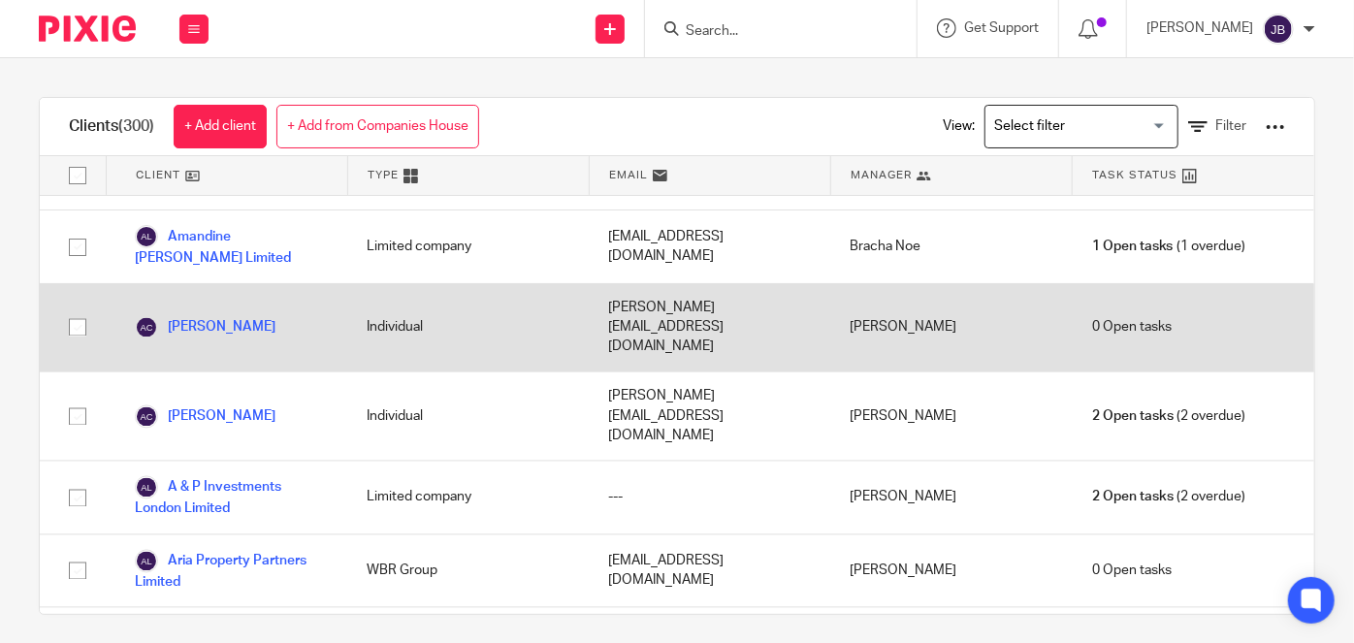
scroll to position [1940, 0]
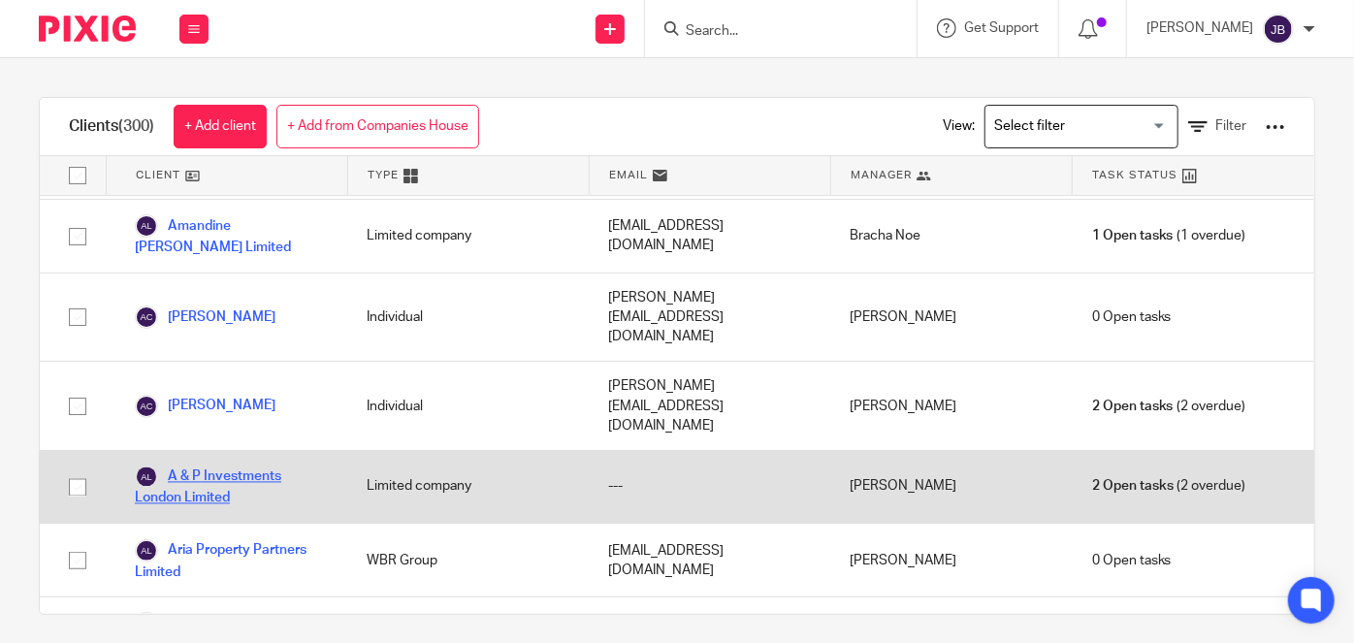
click at [225, 466] on link "A & P Investments London Limited" at bounding box center [231, 487] width 193 height 43
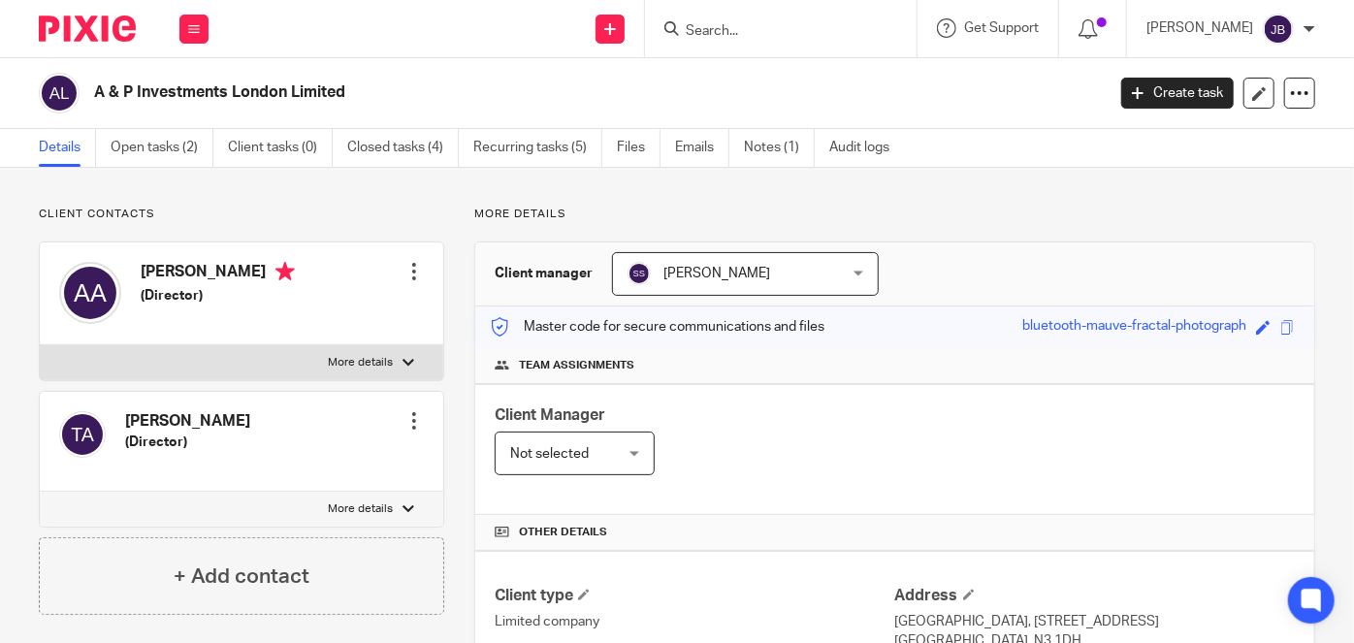
click at [784, 280] on span "[PERSON_NAME]" at bounding box center [728, 273] width 200 height 41
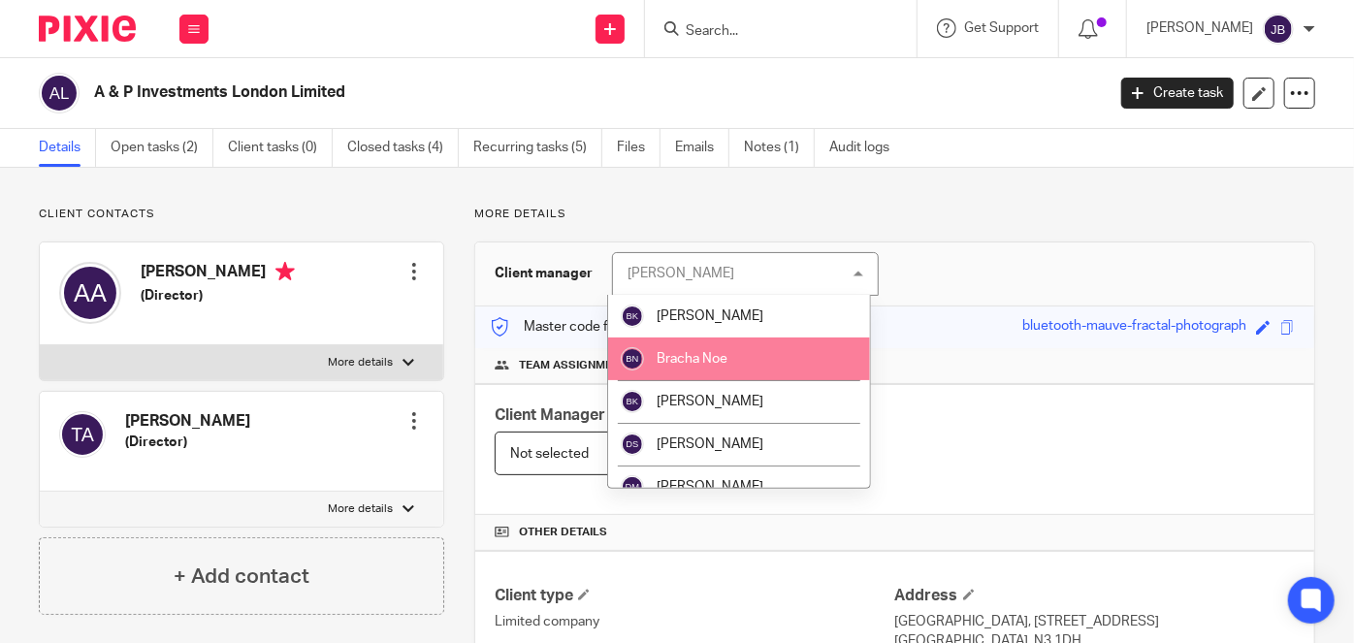
click at [736, 367] on li "Bracha Noe" at bounding box center [739, 359] width 262 height 43
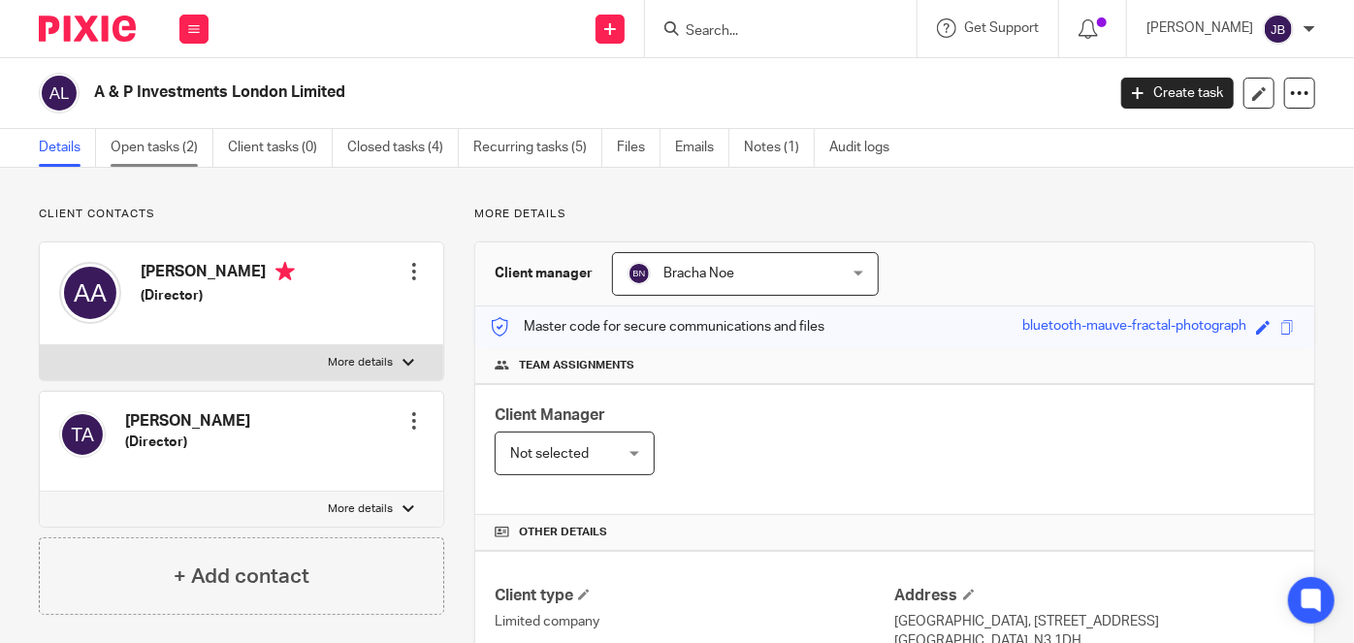
click at [179, 148] on link "Open tasks (2)" at bounding box center [162, 148] width 103 height 38
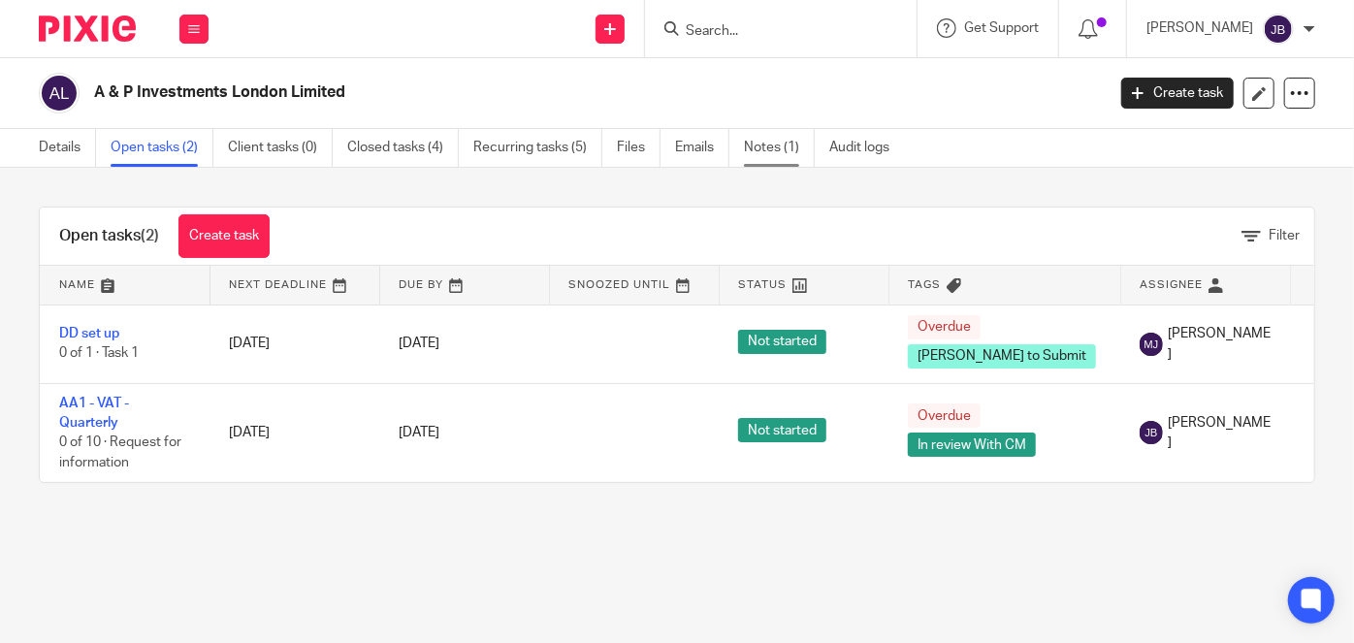
click at [764, 148] on link "Notes (1)" at bounding box center [779, 148] width 71 height 38
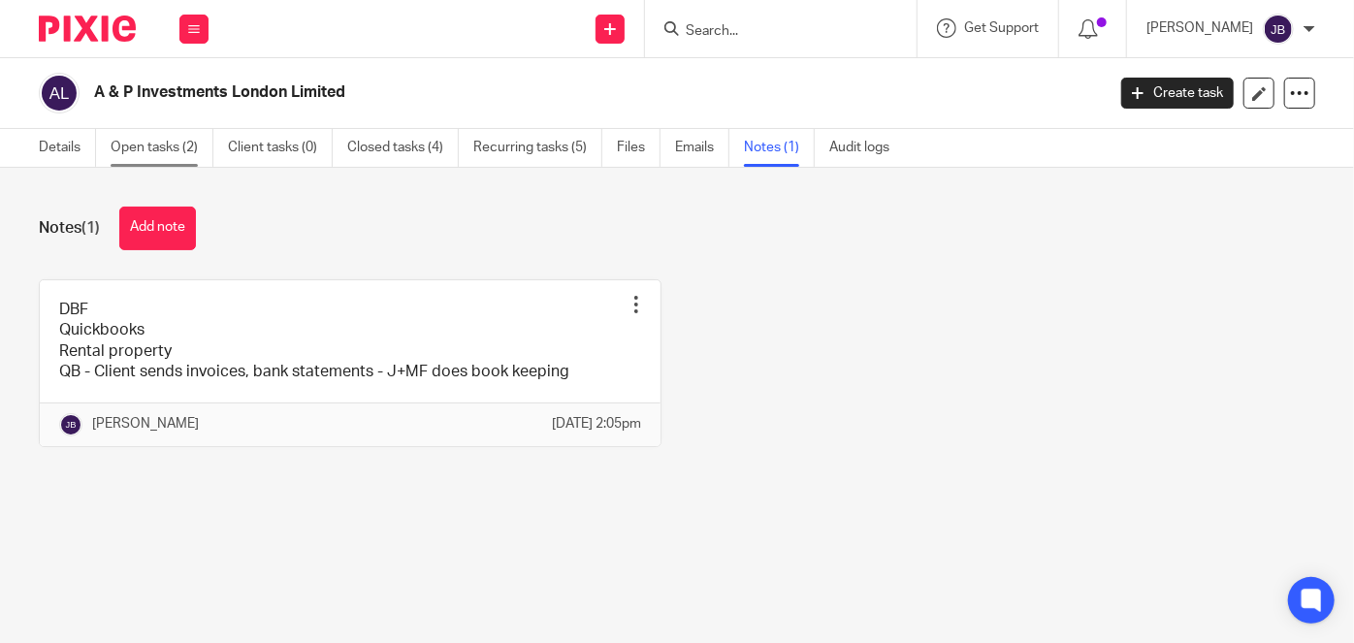
click at [146, 139] on link "Open tasks (2)" at bounding box center [162, 148] width 103 height 38
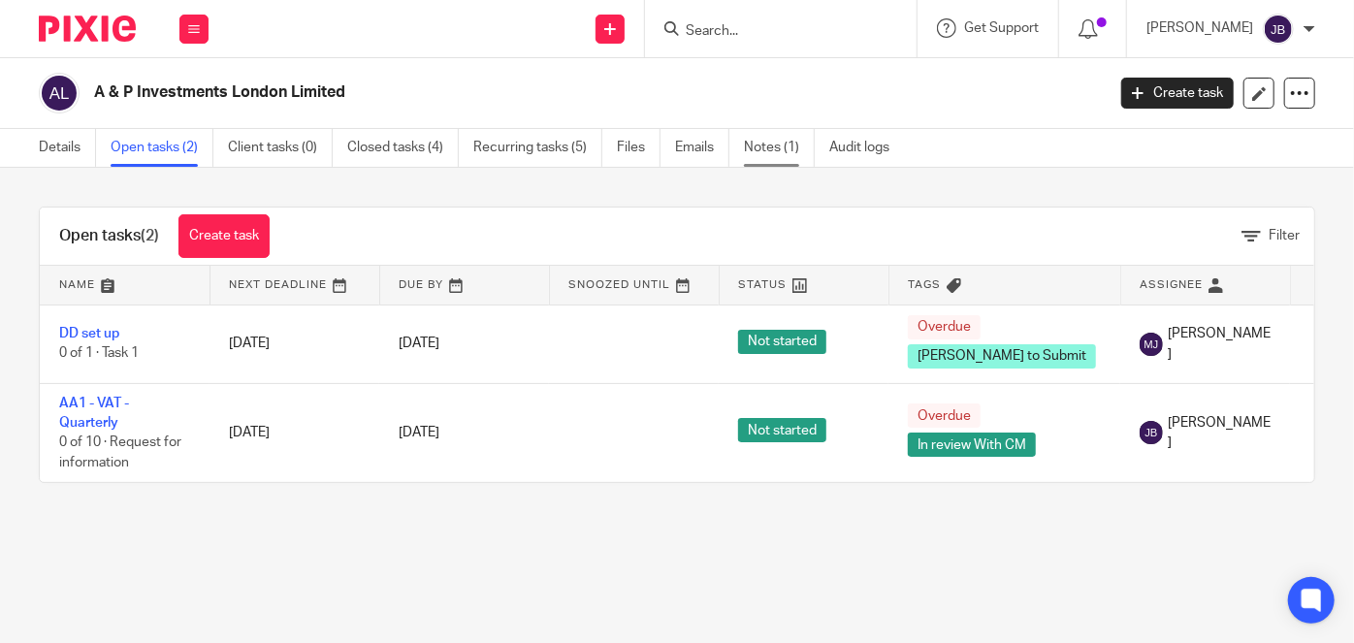
click at [780, 137] on link "Notes (1)" at bounding box center [779, 148] width 71 height 38
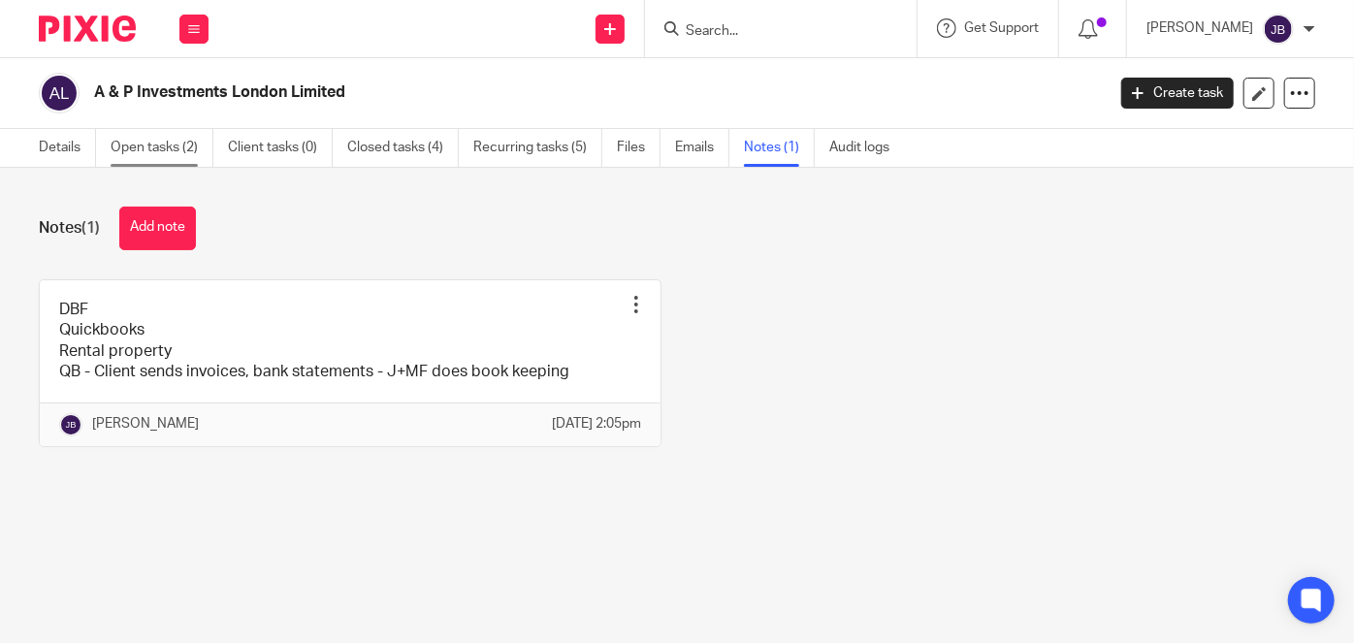
click at [160, 154] on link "Open tasks (2)" at bounding box center [162, 148] width 103 height 38
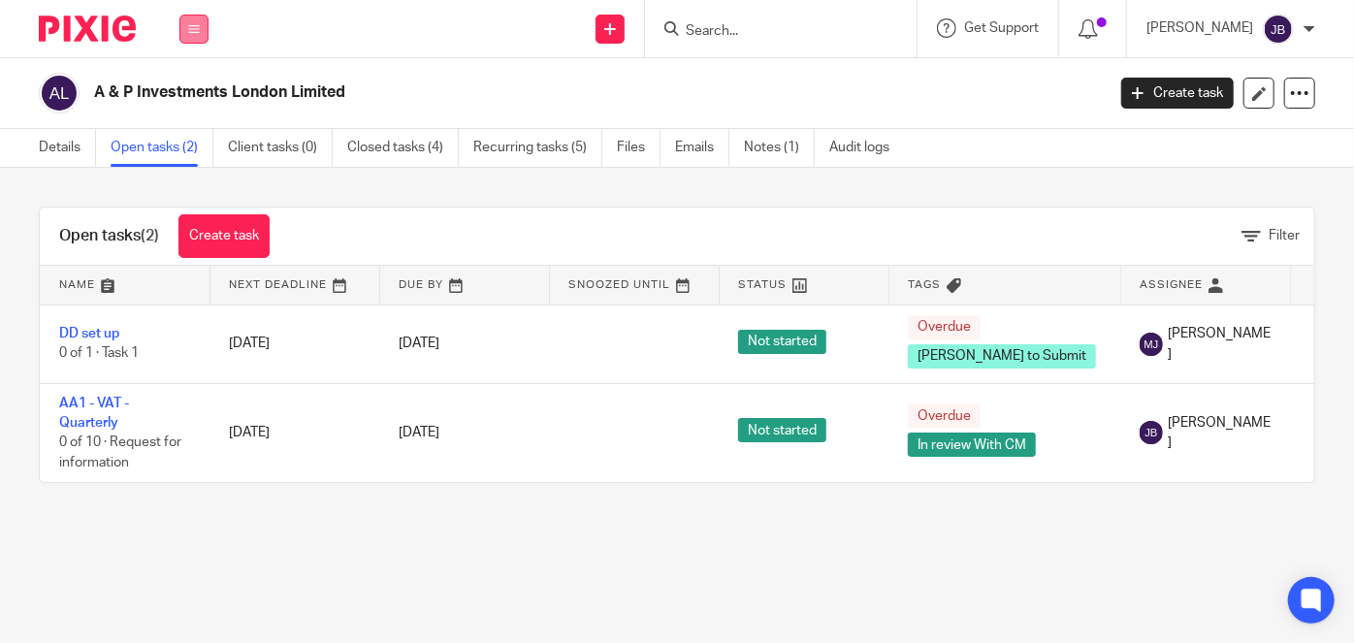
click at [204, 21] on button at bounding box center [193, 29] width 29 height 29
click at [194, 171] on link "Team" at bounding box center [184, 176] width 32 height 14
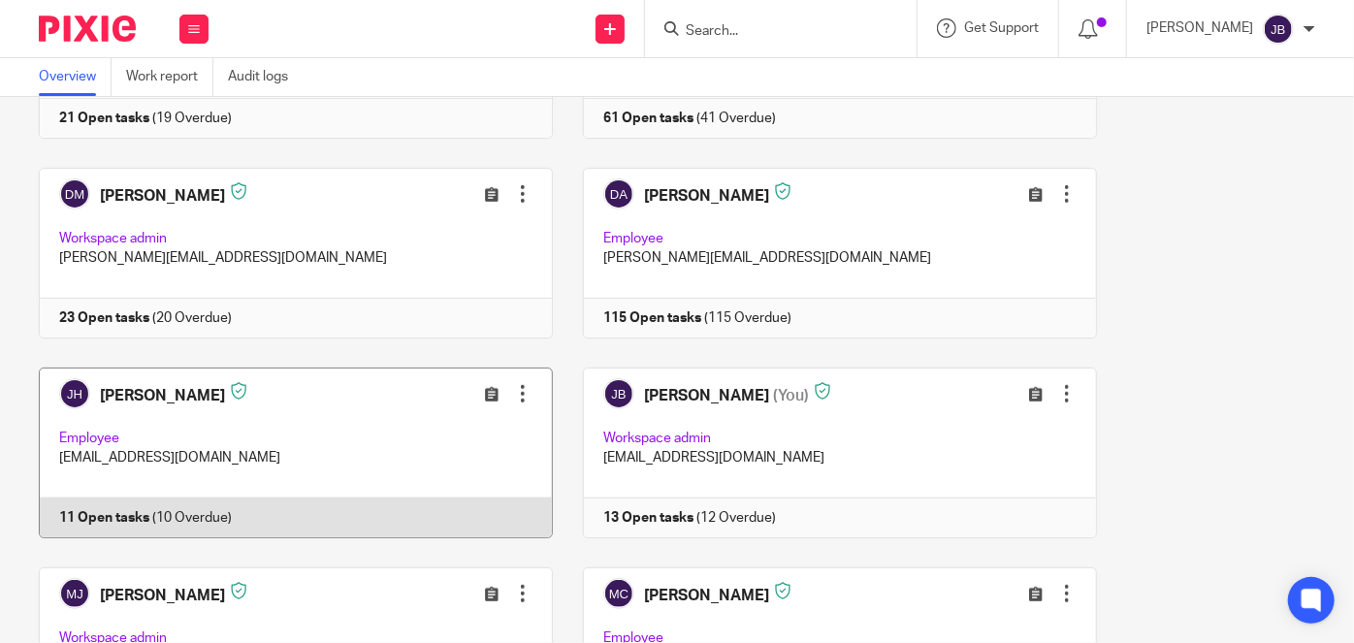
scroll to position [529, 0]
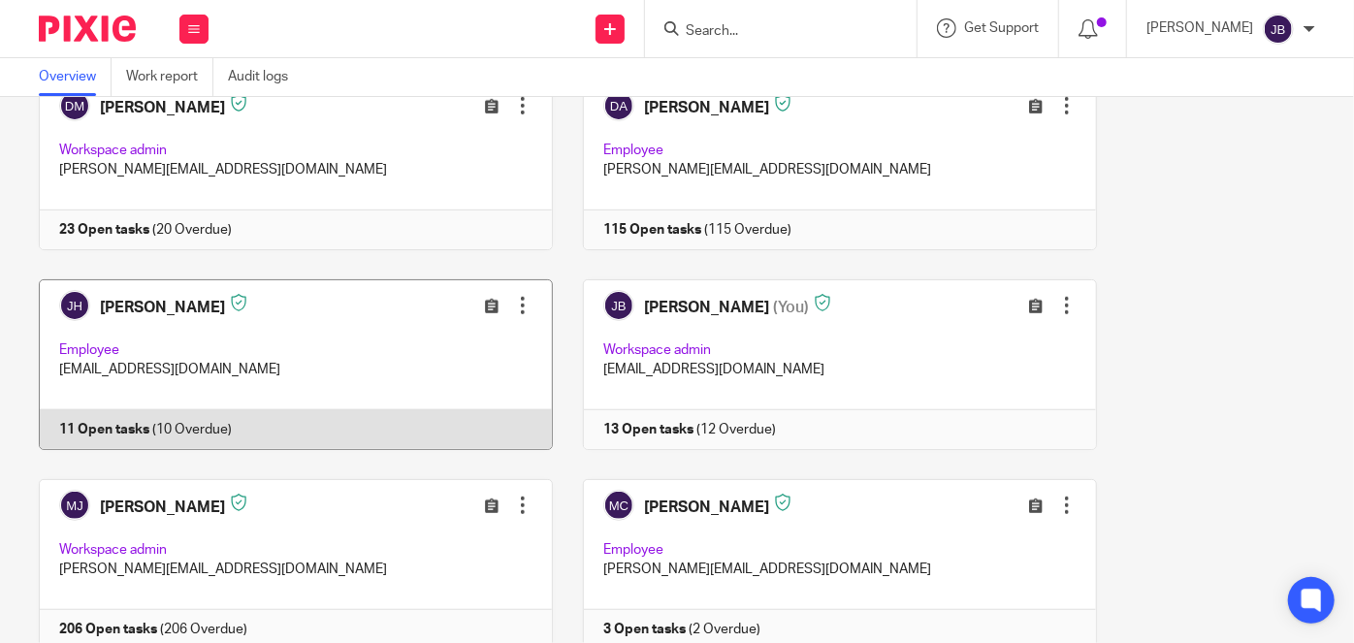
click at [212, 420] on link at bounding box center [281, 364] width 544 height 171
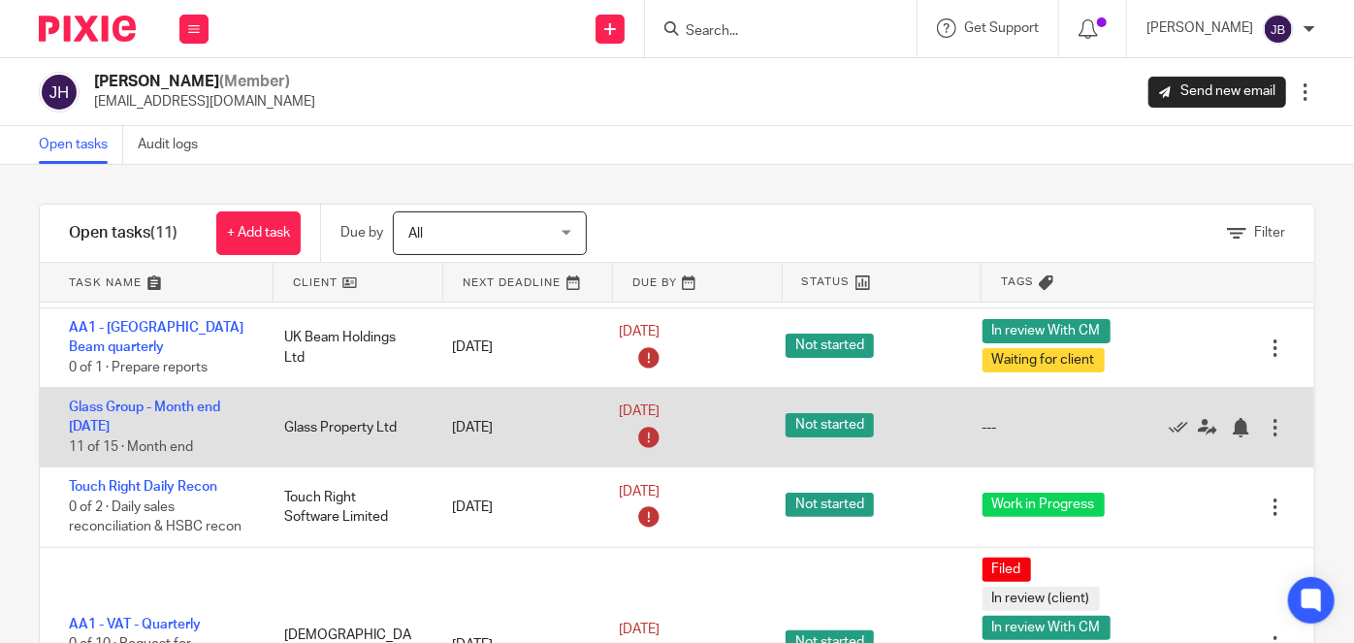
scroll to position [266, 0]
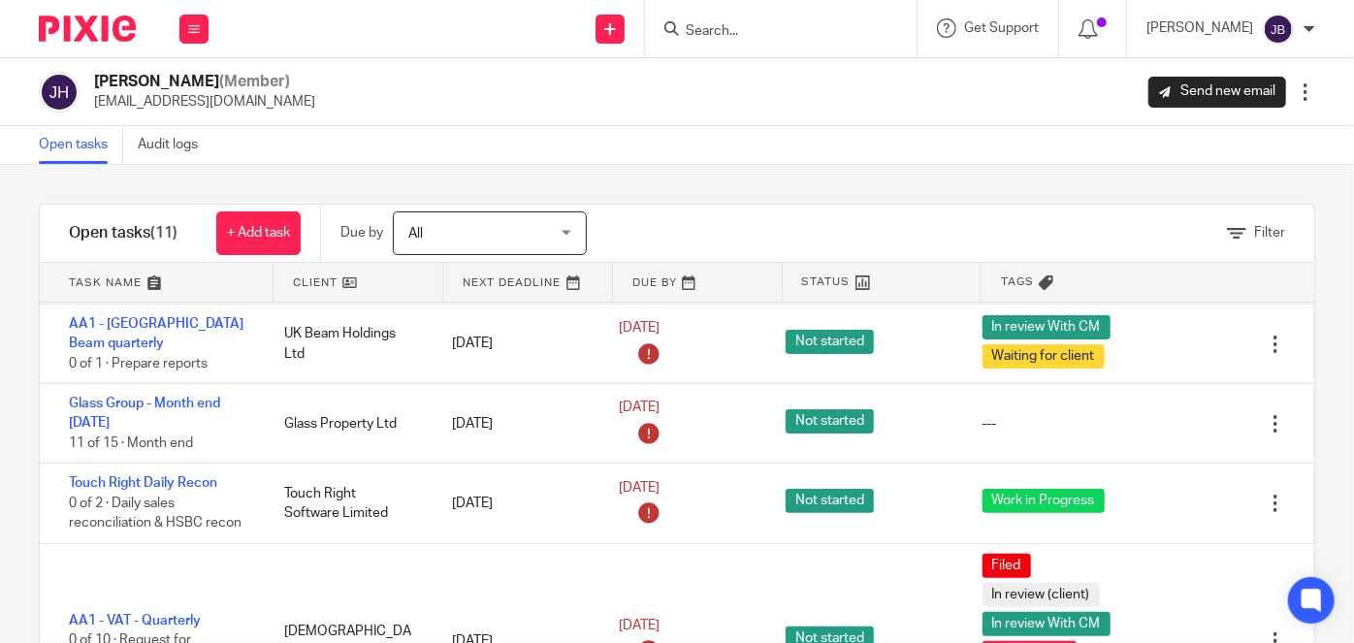
drag, startPoint x: 819, startPoint y: 56, endPoint x: 809, endPoint y: 49, distance: 12.4
click at [819, 56] on div at bounding box center [781, 28] width 272 height 57
click at [799, 39] on input "Search" at bounding box center [771, 31] width 175 height 17
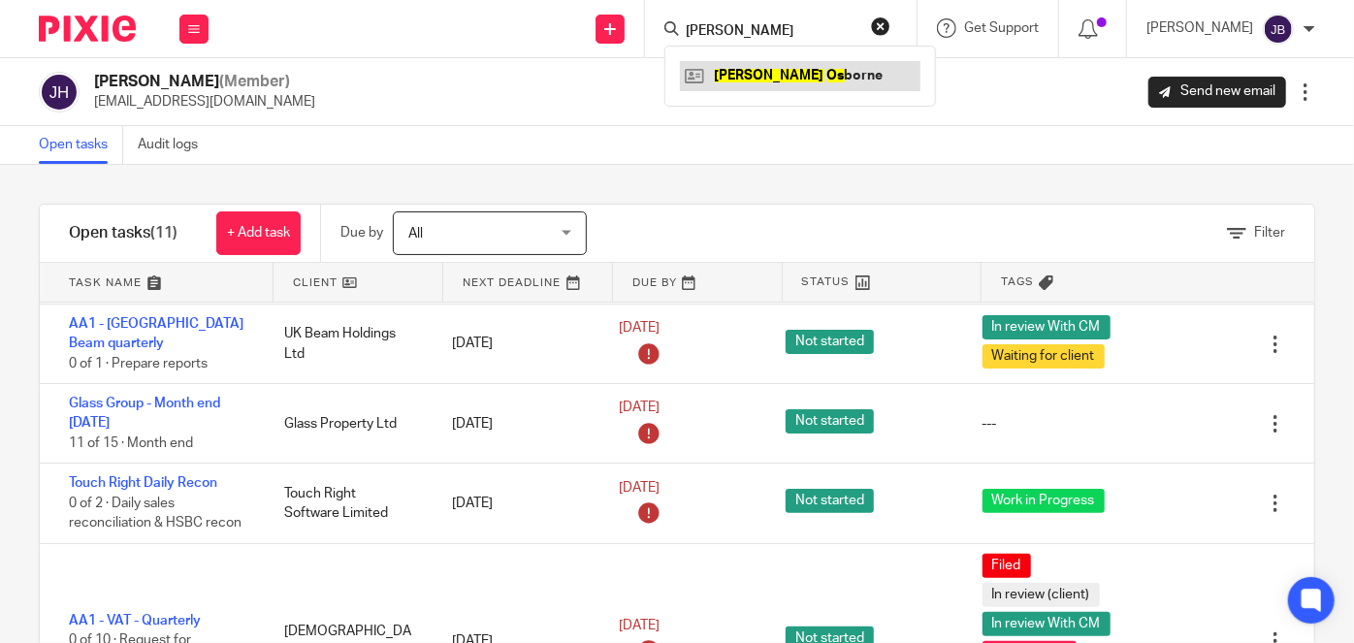
type input "[PERSON_NAME]"
click at [807, 86] on link at bounding box center [800, 75] width 241 height 29
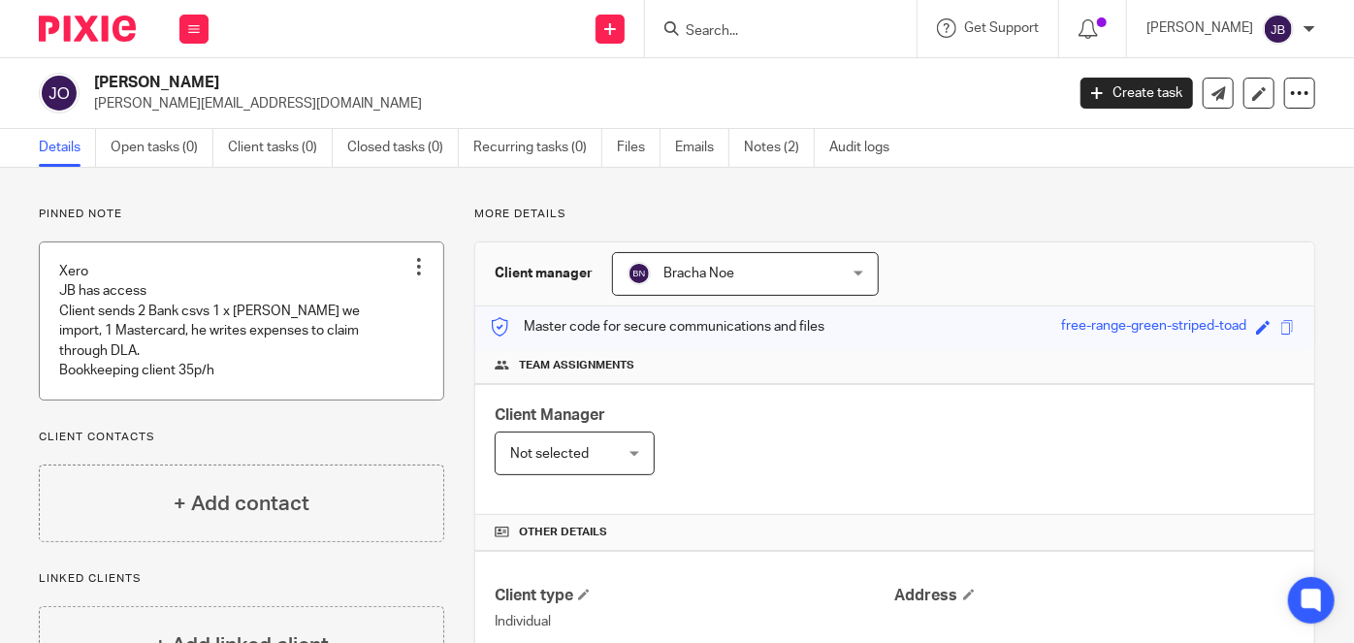
click at [413, 269] on div at bounding box center [418, 266] width 19 height 19
click at [385, 341] on span "Edit note" at bounding box center [380, 344] width 54 height 14
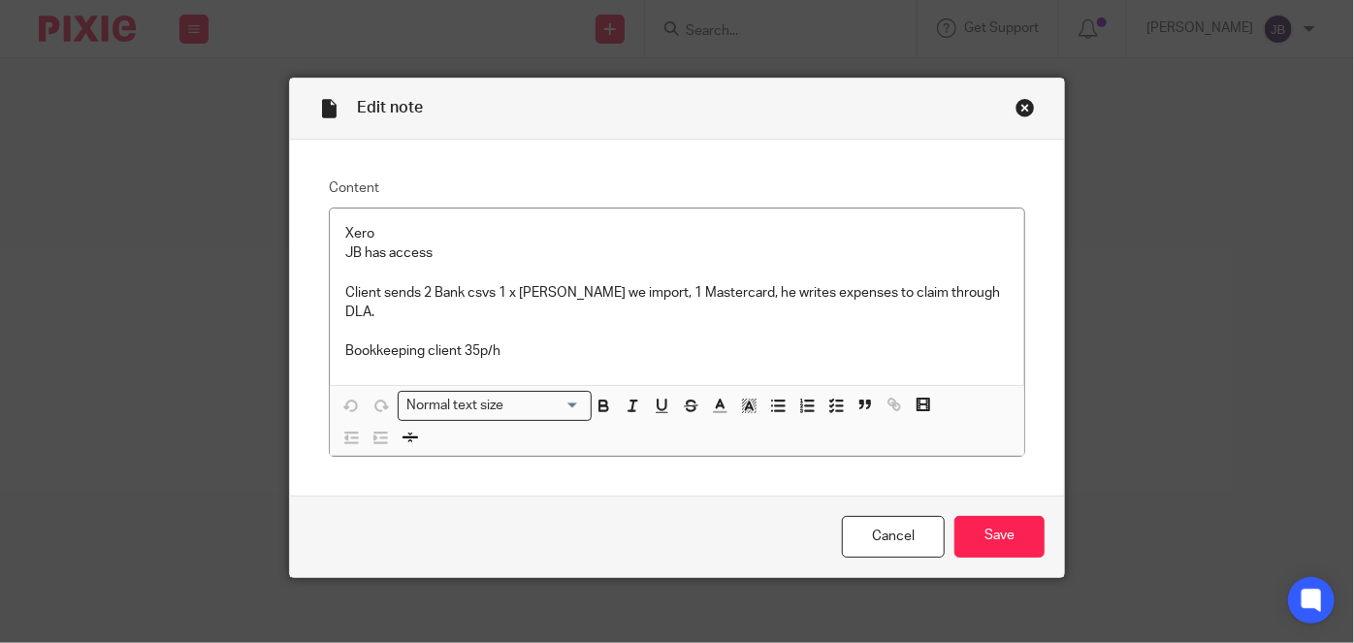
click at [1020, 112] on div "Close this dialog window" at bounding box center [1025, 107] width 19 height 19
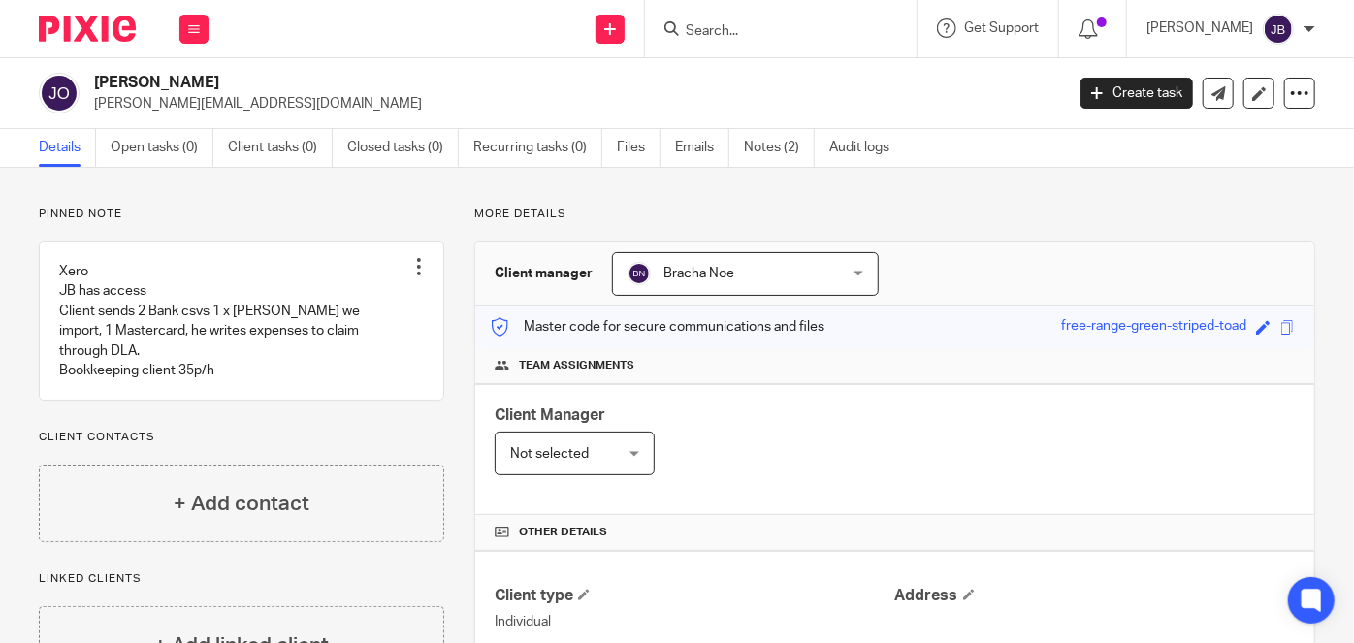
click at [828, 23] on input "Search" at bounding box center [771, 31] width 175 height 17
type input "sng"
click button "submit" at bounding box center [0, 0] width 0 height 0
click at [807, 80] on link at bounding box center [800, 75] width 241 height 29
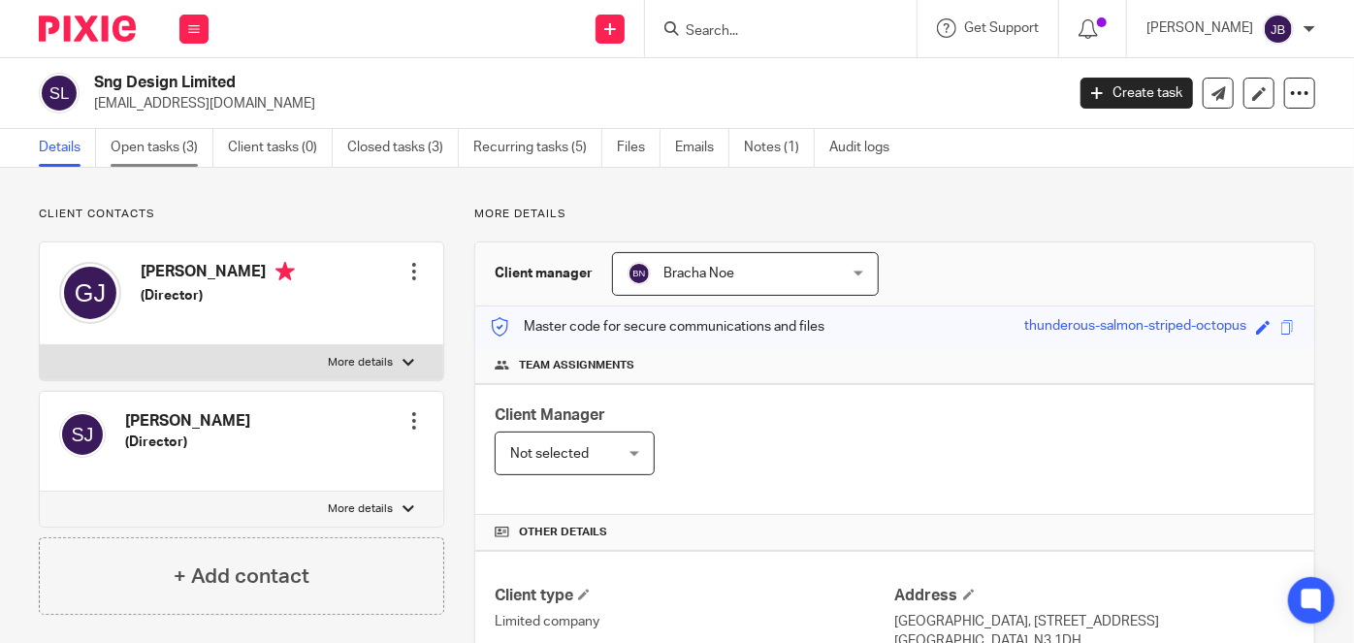
click at [194, 155] on link "Open tasks (3)" at bounding box center [162, 148] width 103 height 38
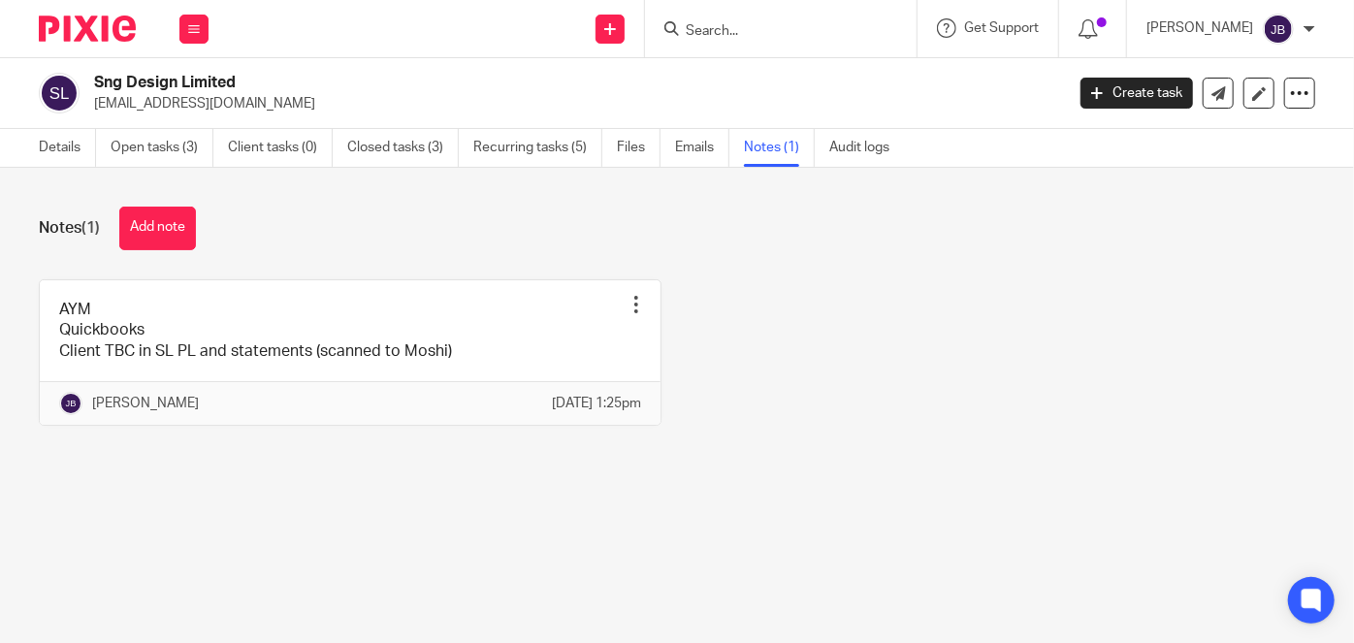
click at [807, 44] on div at bounding box center [781, 28] width 272 height 57
click at [784, 32] on input "Search" at bounding box center [771, 31] width 175 height 17
type input "uks"
click at [812, 77] on link at bounding box center [800, 75] width 241 height 29
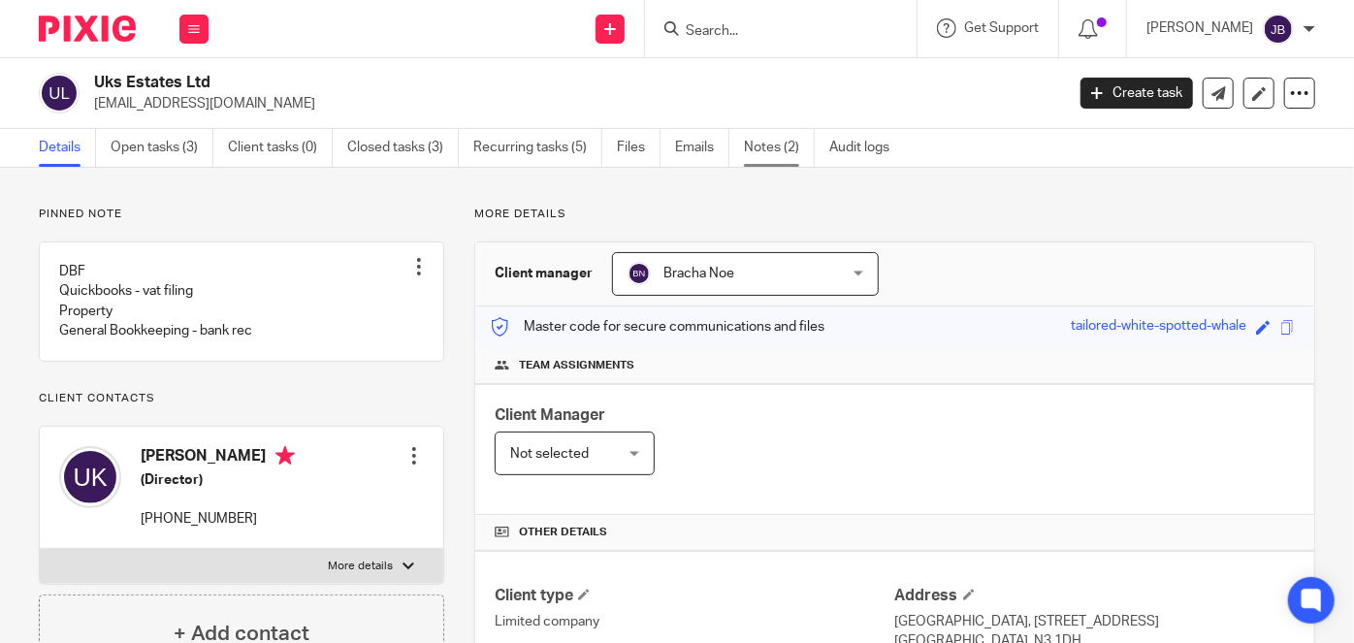
click at [797, 146] on link "Notes (2)" at bounding box center [779, 148] width 71 height 38
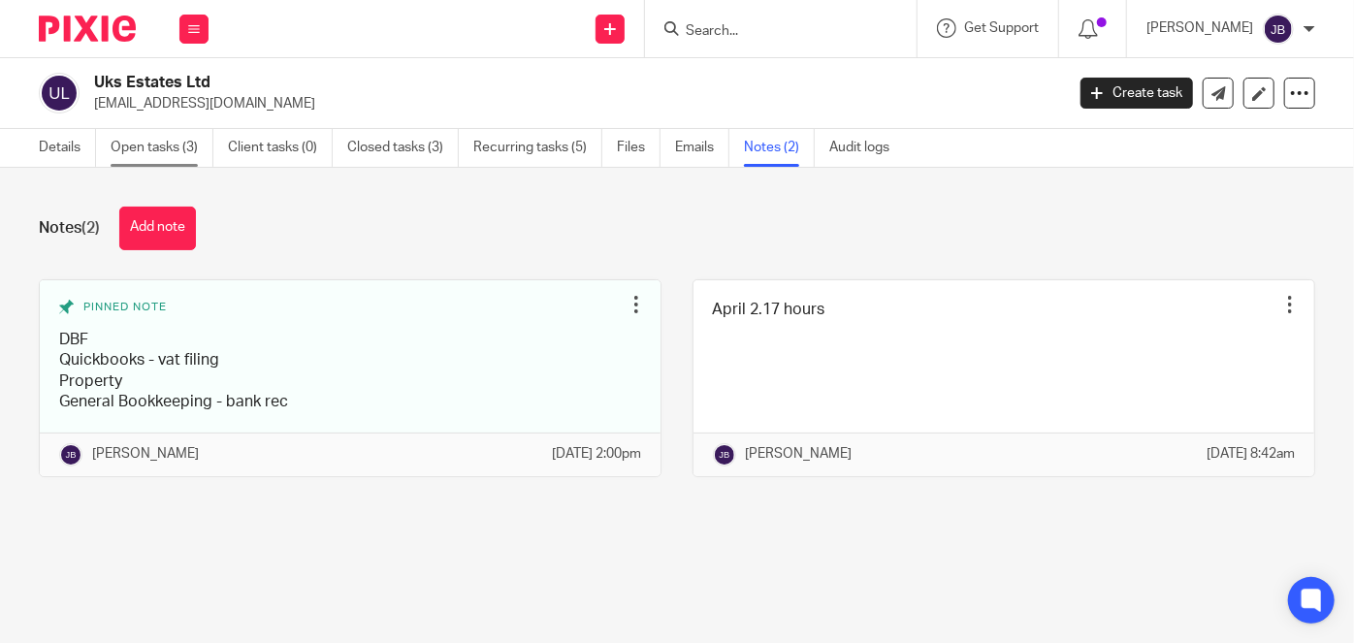
click at [161, 149] on link "Open tasks (3)" at bounding box center [162, 148] width 103 height 38
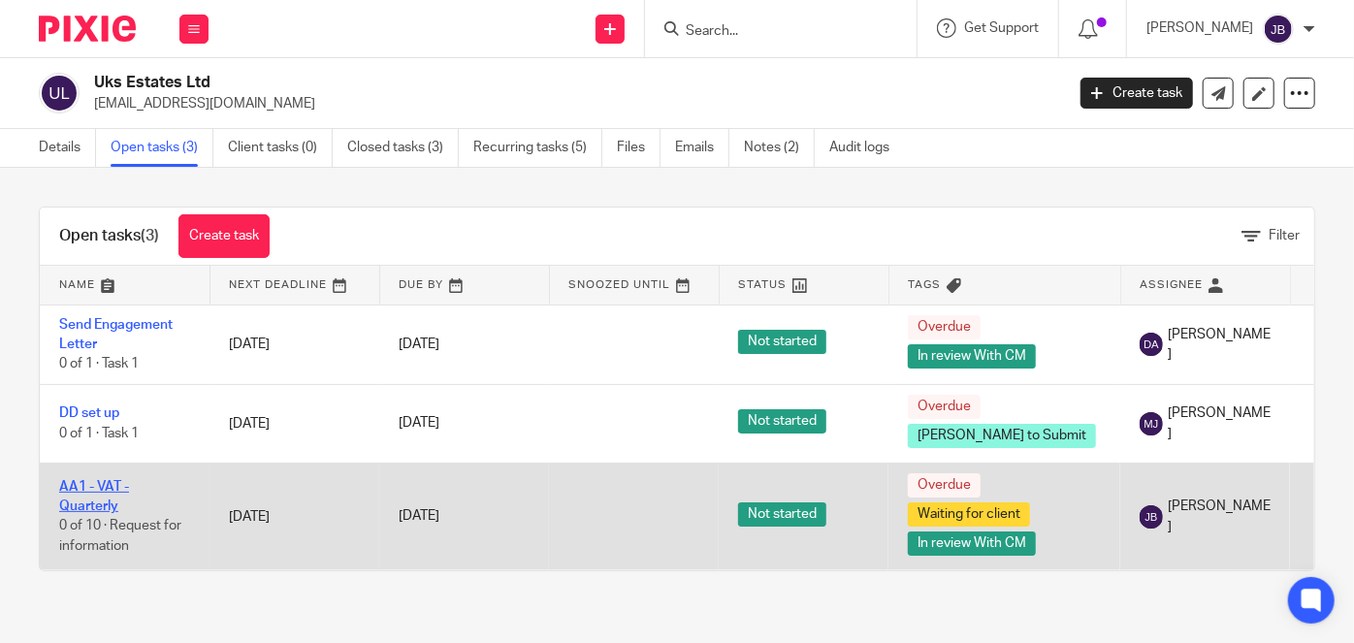
click at [87, 504] on link "AA1 - VAT - Quarterly" at bounding box center [94, 496] width 70 height 33
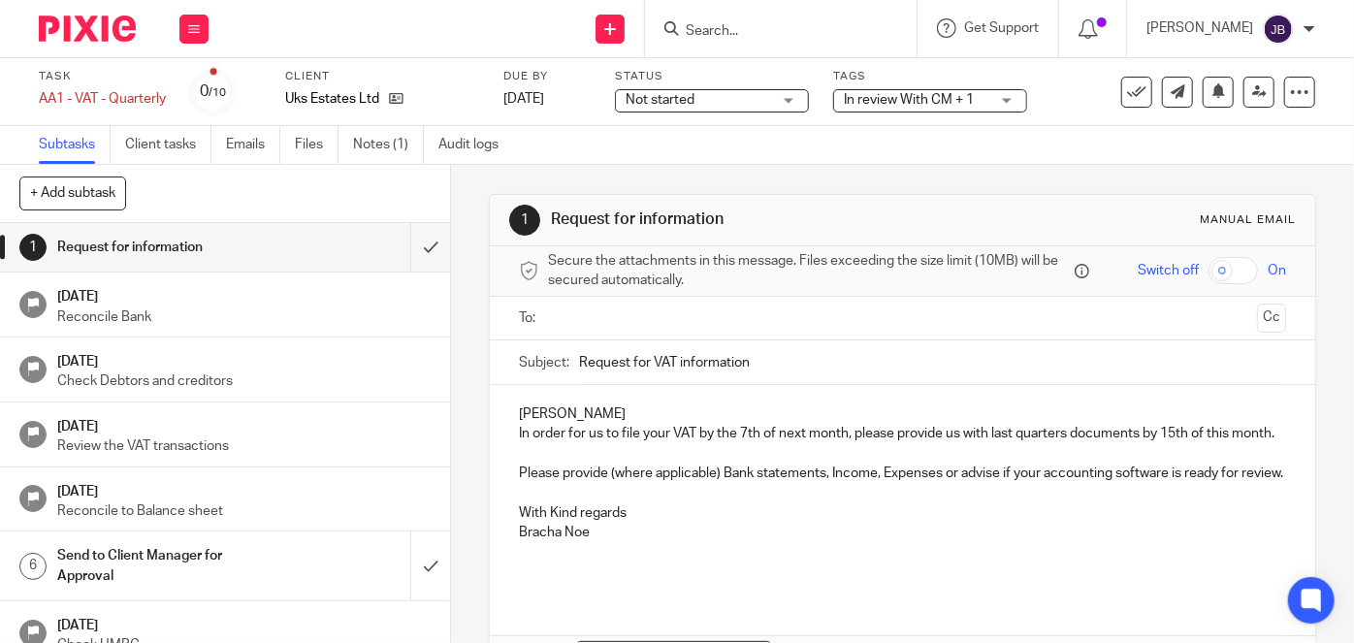
click at [899, 97] on span "In review With CM + 1" at bounding box center [909, 100] width 130 height 14
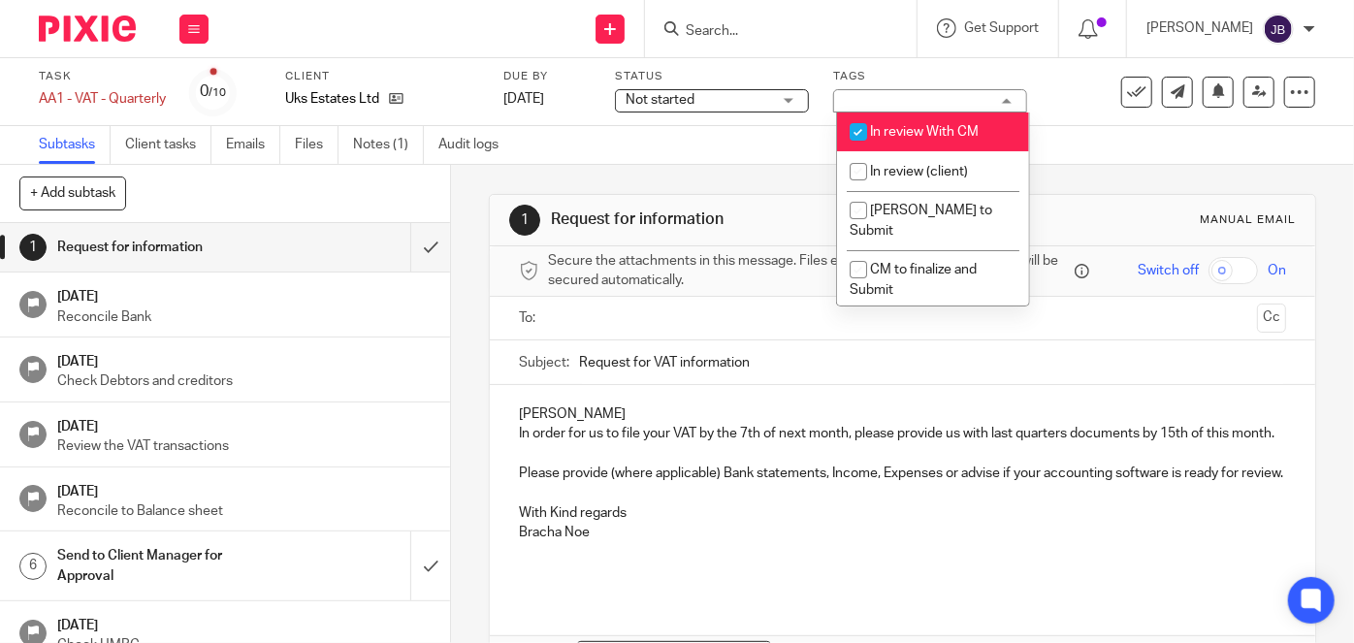
click at [899, 131] on span "In review With CM" at bounding box center [924, 132] width 109 height 14
checkbox input "false"
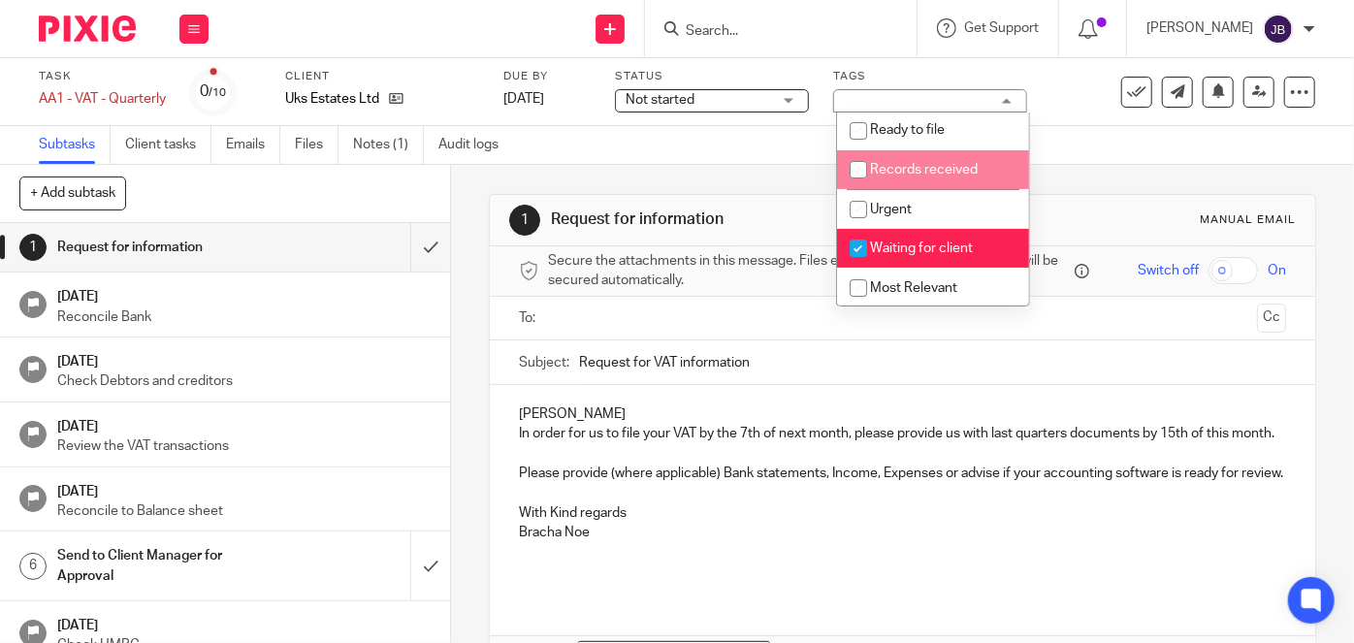
scroll to position [264, 0]
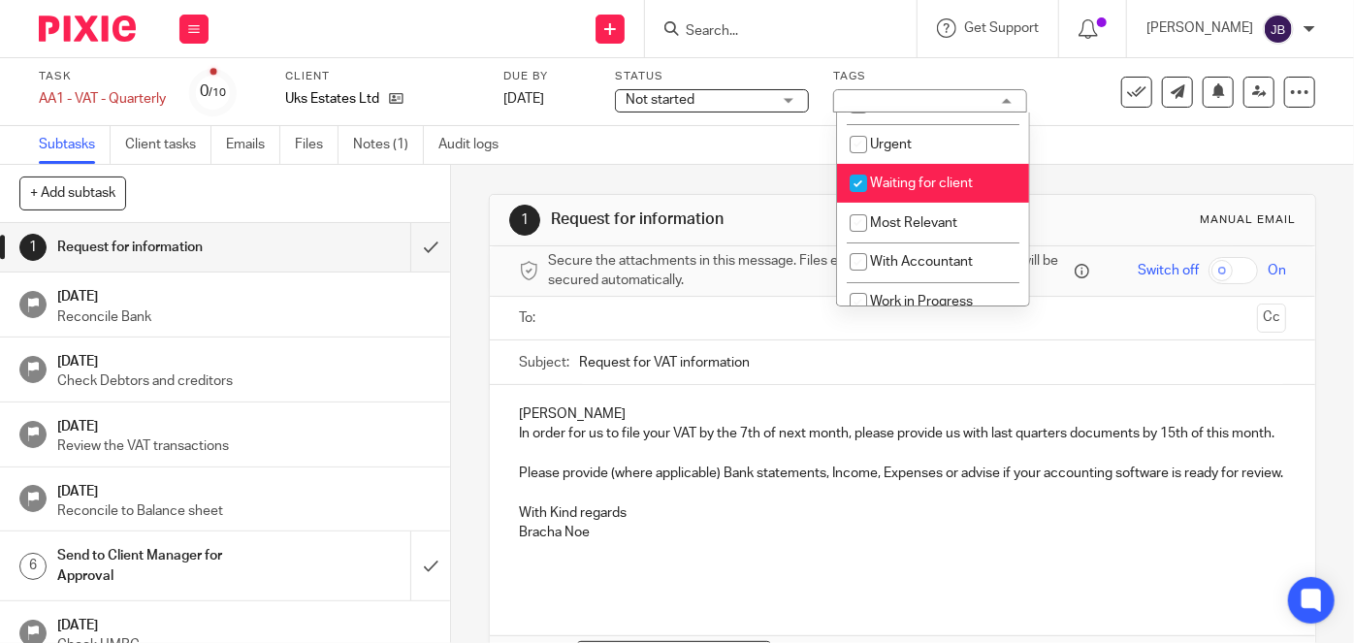
click at [895, 177] on span "Waiting for client" at bounding box center [921, 184] width 103 height 14
checkbox input "false"
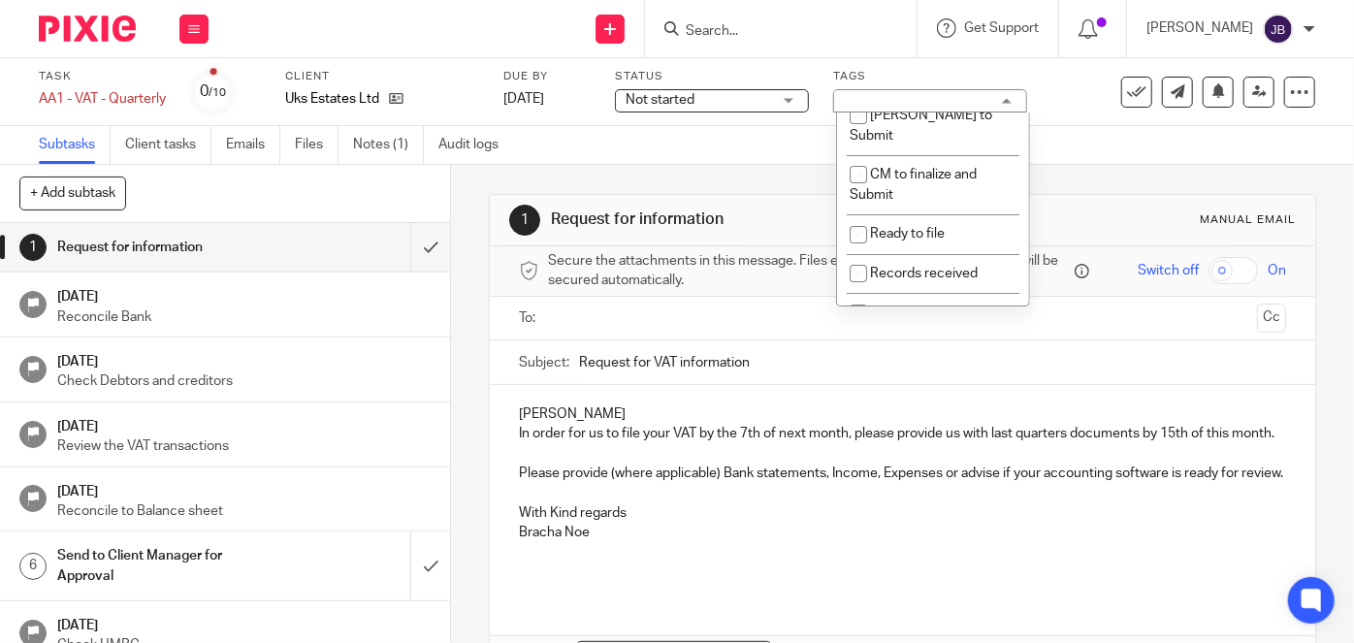
scroll to position [51, 0]
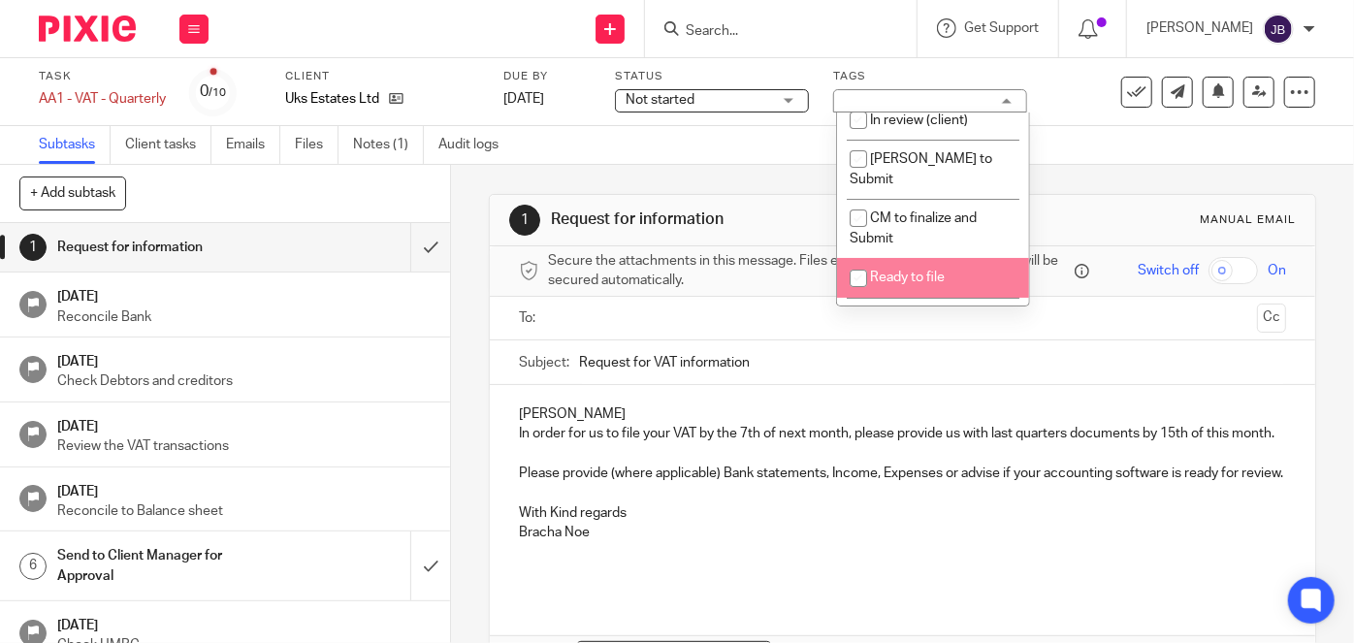
click at [914, 271] on span "Ready to file" at bounding box center [907, 278] width 75 height 14
checkbox input "true"
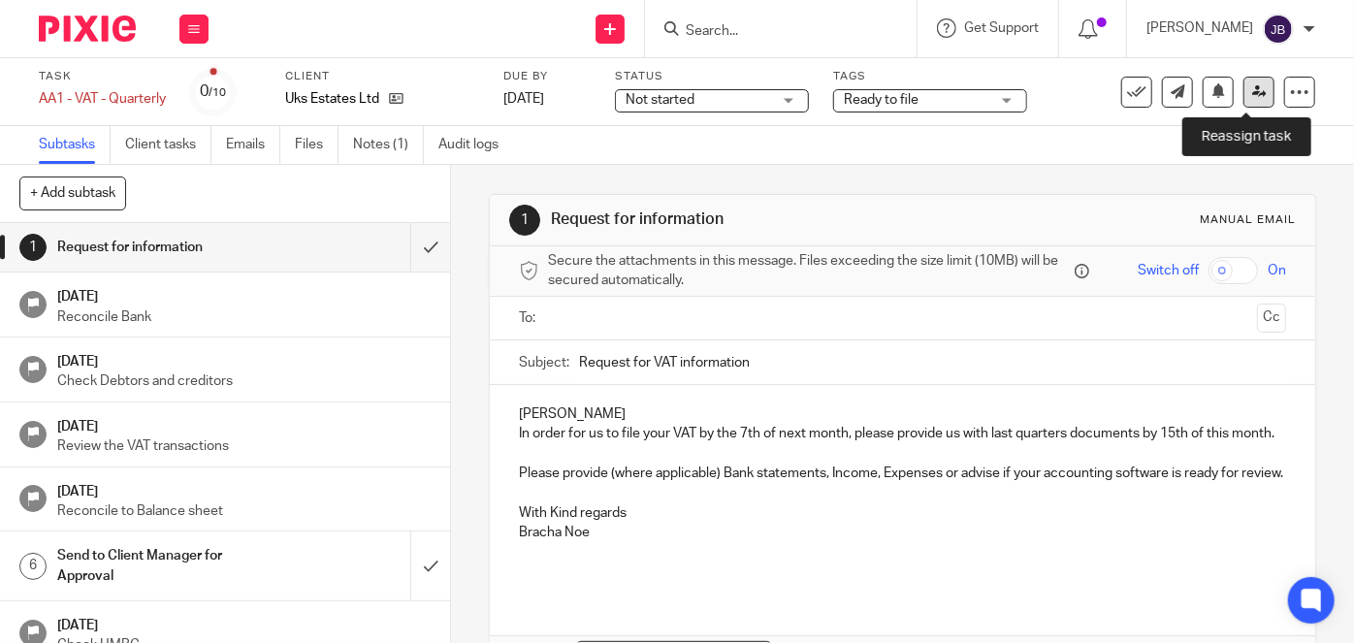
click at [1244, 104] on link at bounding box center [1259, 92] width 31 height 31
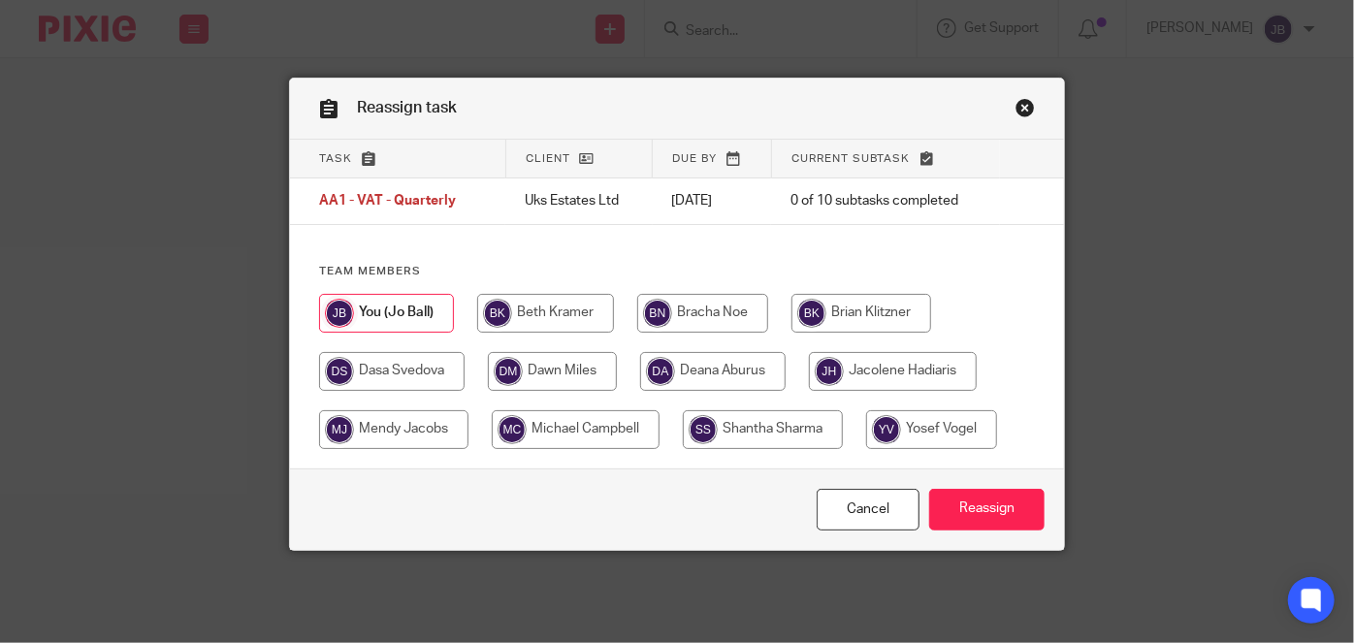
click at [696, 314] on input "radio" at bounding box center [702, 313] width 131 height 39
radio input "true"
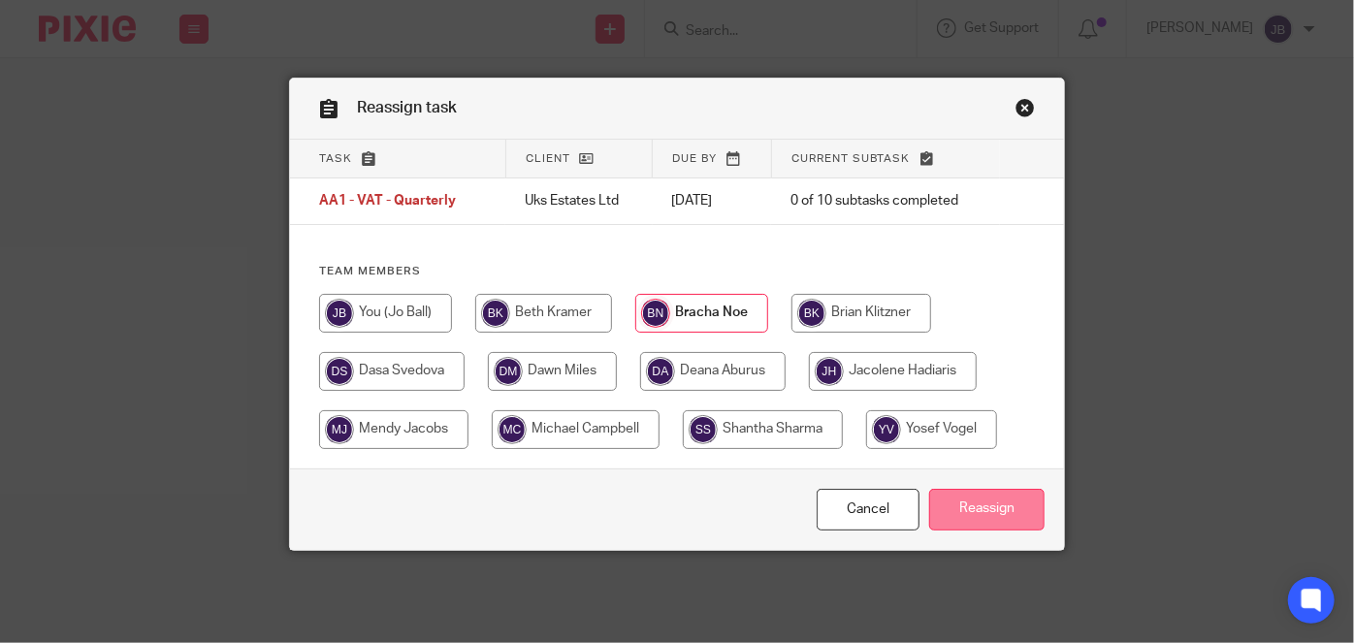
click at [966, 525] on input "Reassign" at bounding box center [986, 510] width 115 height 42
